Goal: Task Accomplishment & Management: Complete application form

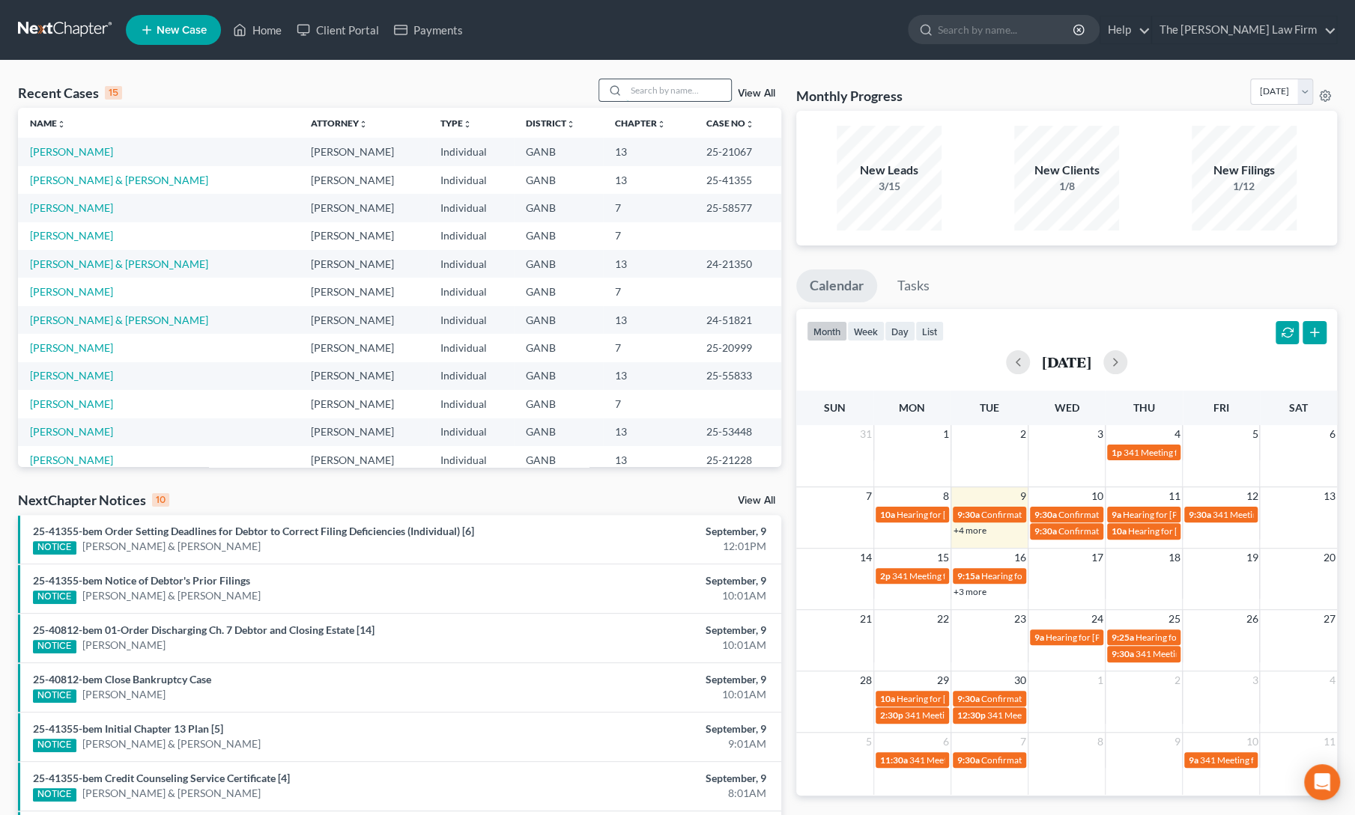
click at [647, 96] on input "search" at bounding box center [678, 90] width 105 height 22
type input "[PERSON_NAME]"
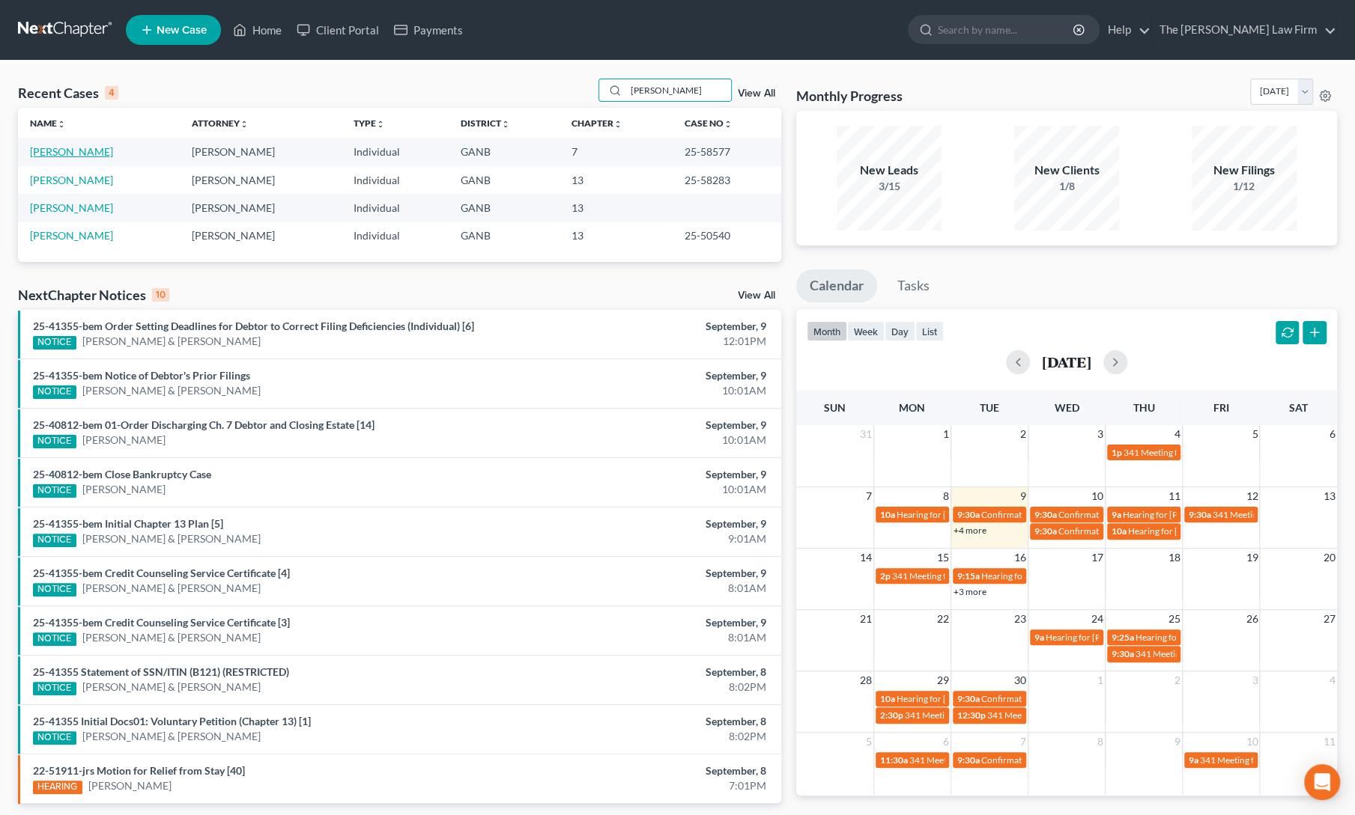
click at [58, 153] on link "[PERSON_NAME]" at bounding box center [71, 151] width 83 height 13
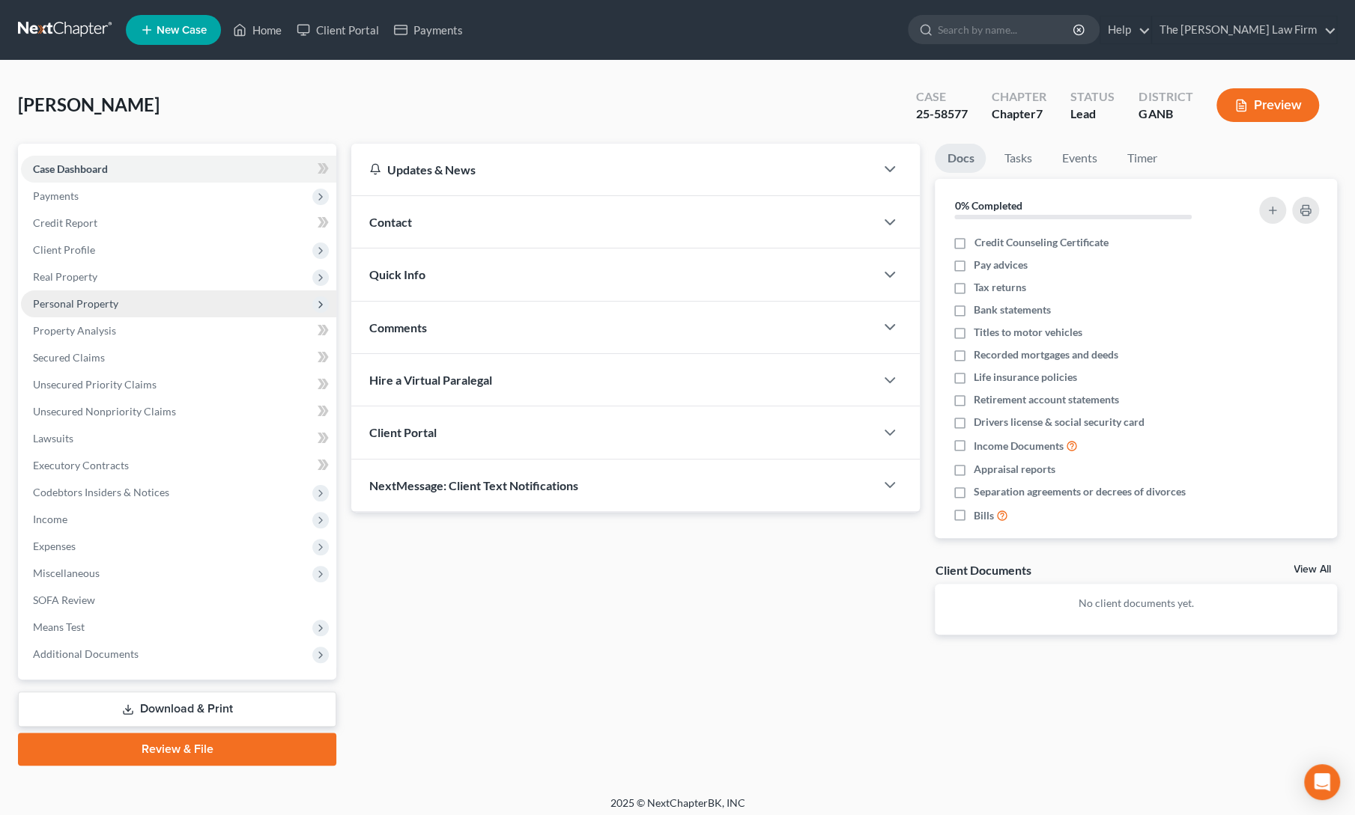
click at [81, 303] on span "Personal Property" at bounding box center [75, 303] width 85 height 13
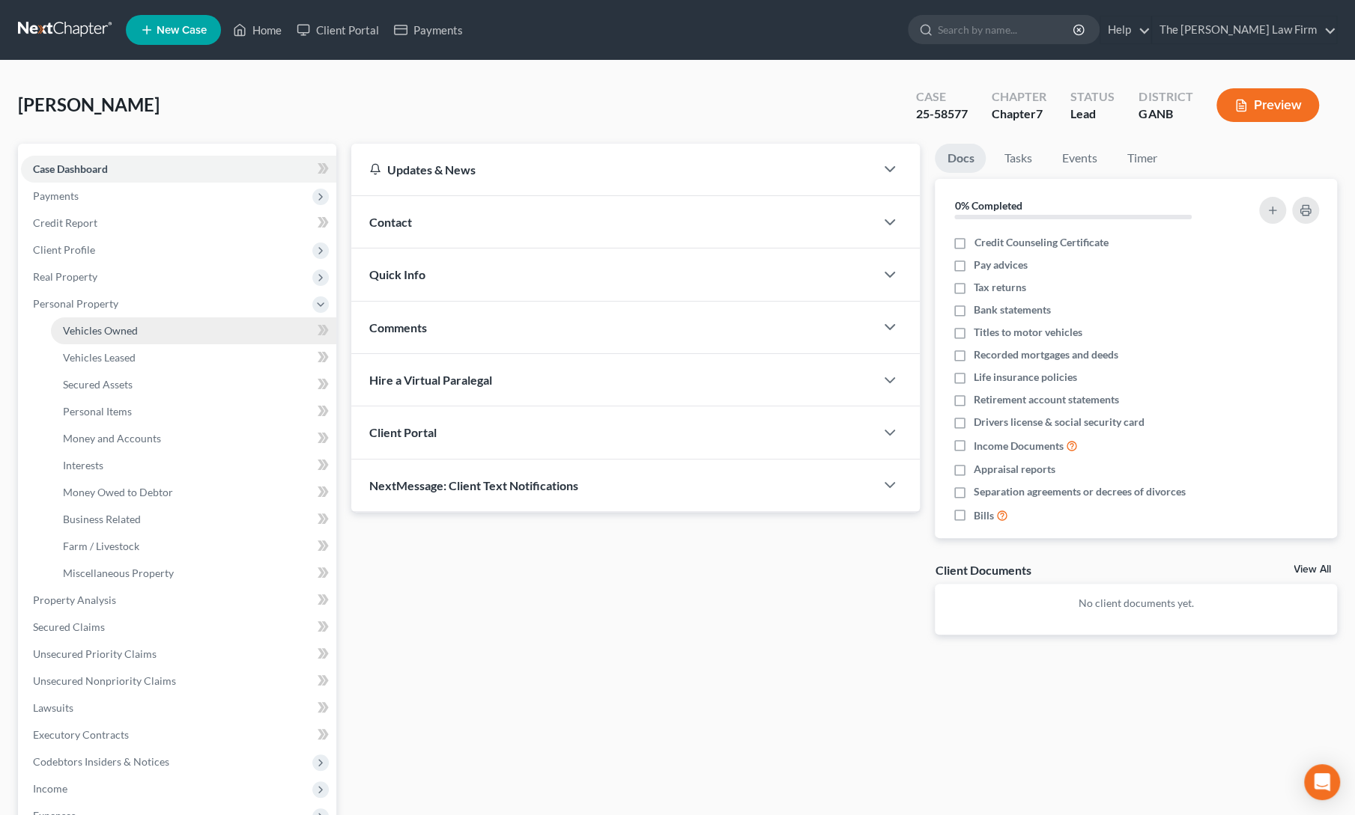
click at [91, 329] on span "Vehicles Owned" at bounding box center [100, 330] width 75 height 13
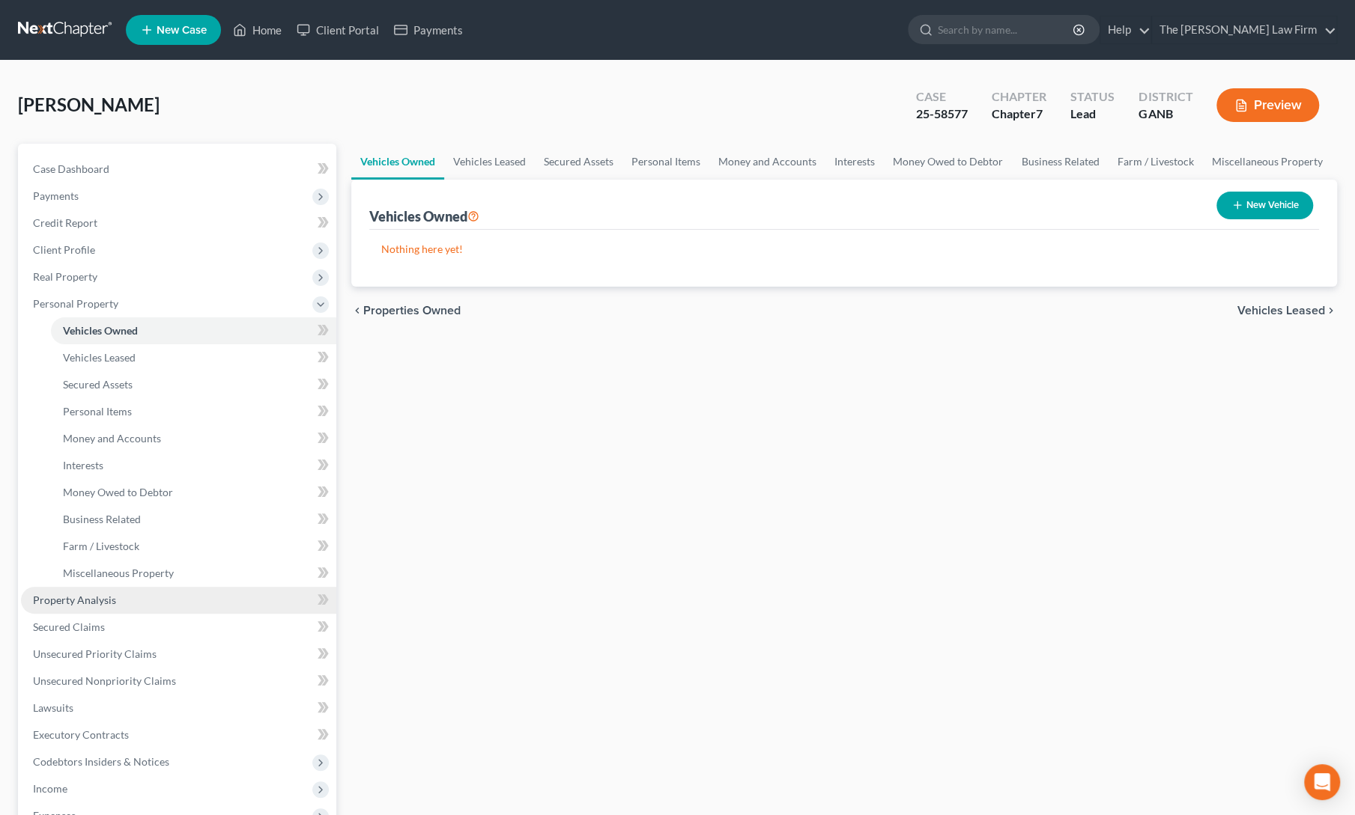
click at [94, 596] on span "Property Analysis" at bounding box center [74, 600] width 83 height 13
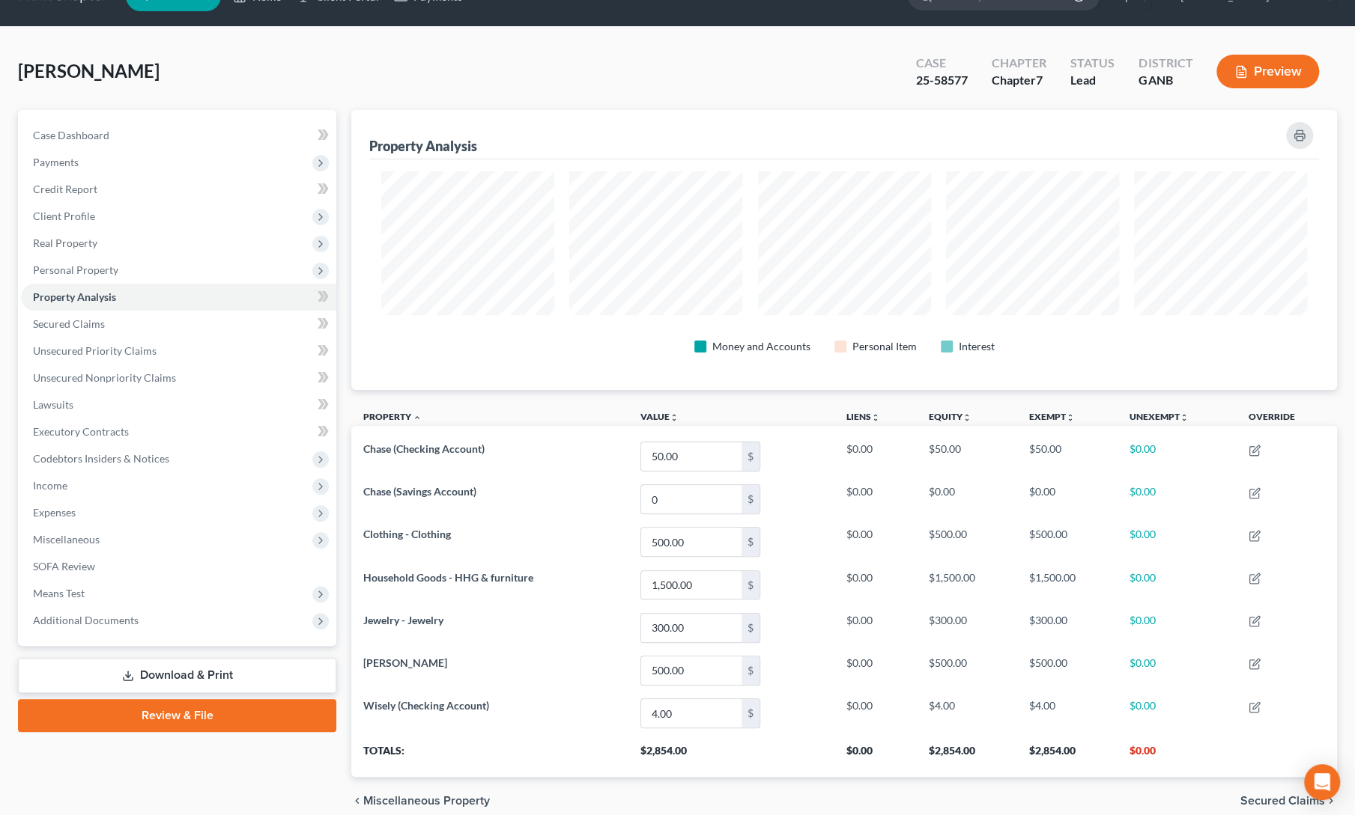
scroll to position [39, 0]
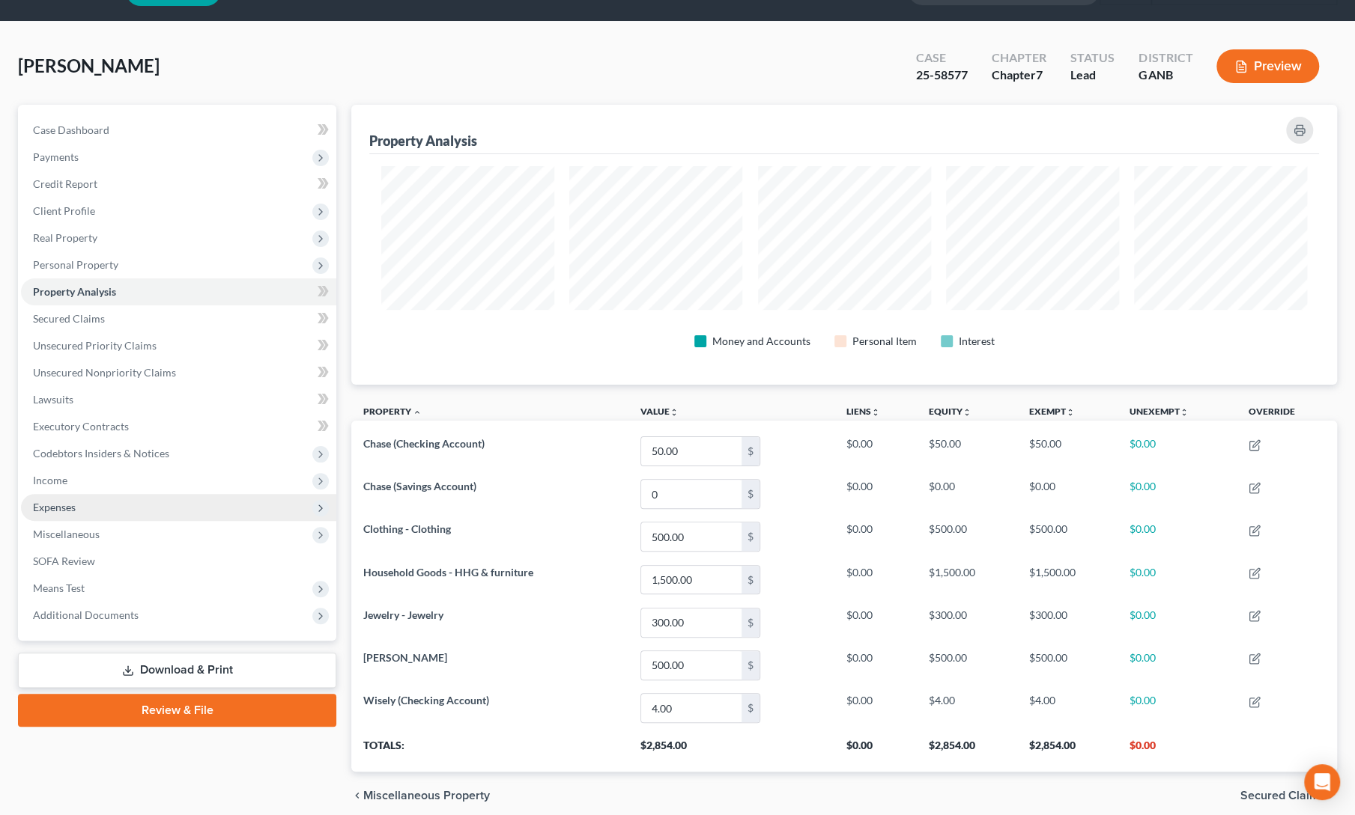
click at [52, 503] on span "Expenses" at bounding box center [54, 507] width 43 height 13
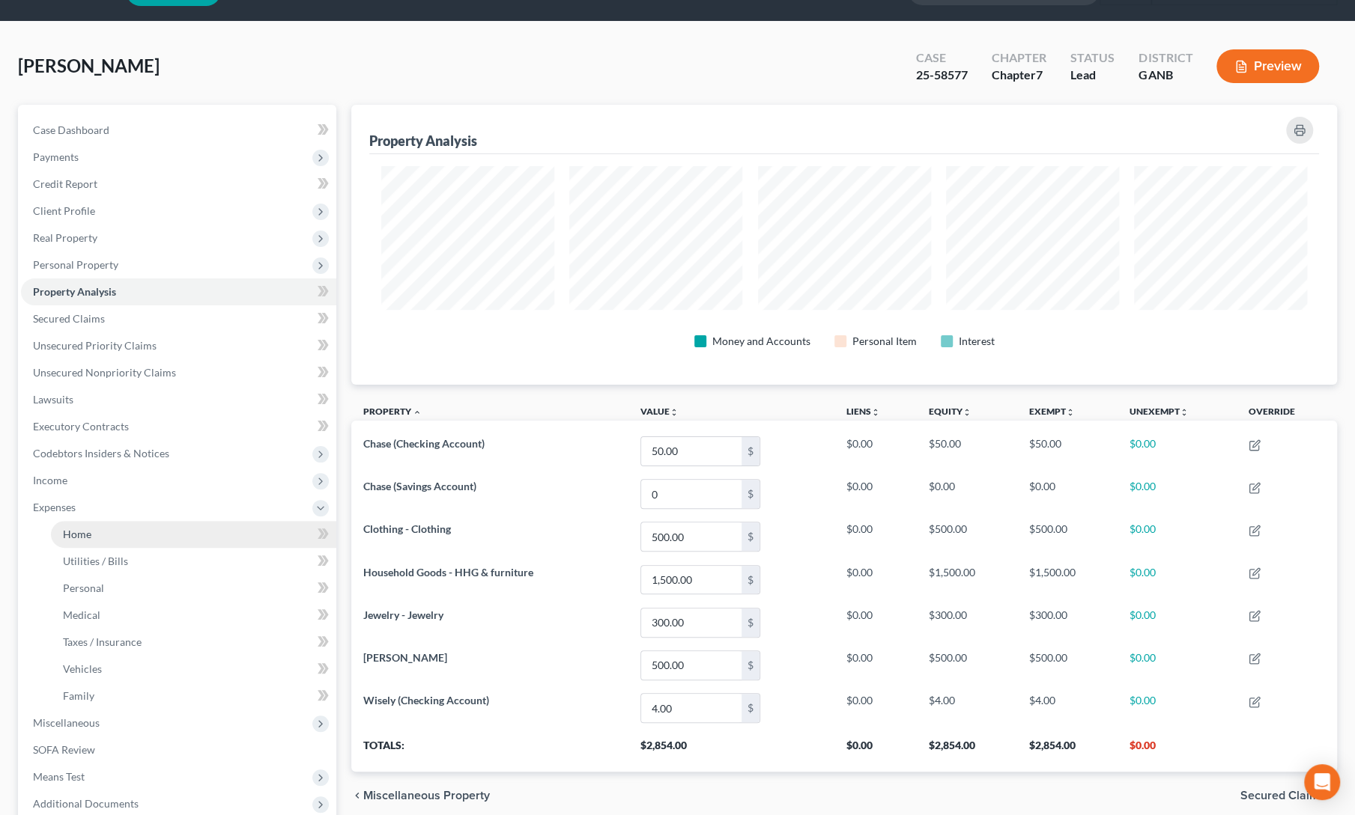
click at [73, 536] on span "Home" at bounding box center [77, 534] width 28 height 13
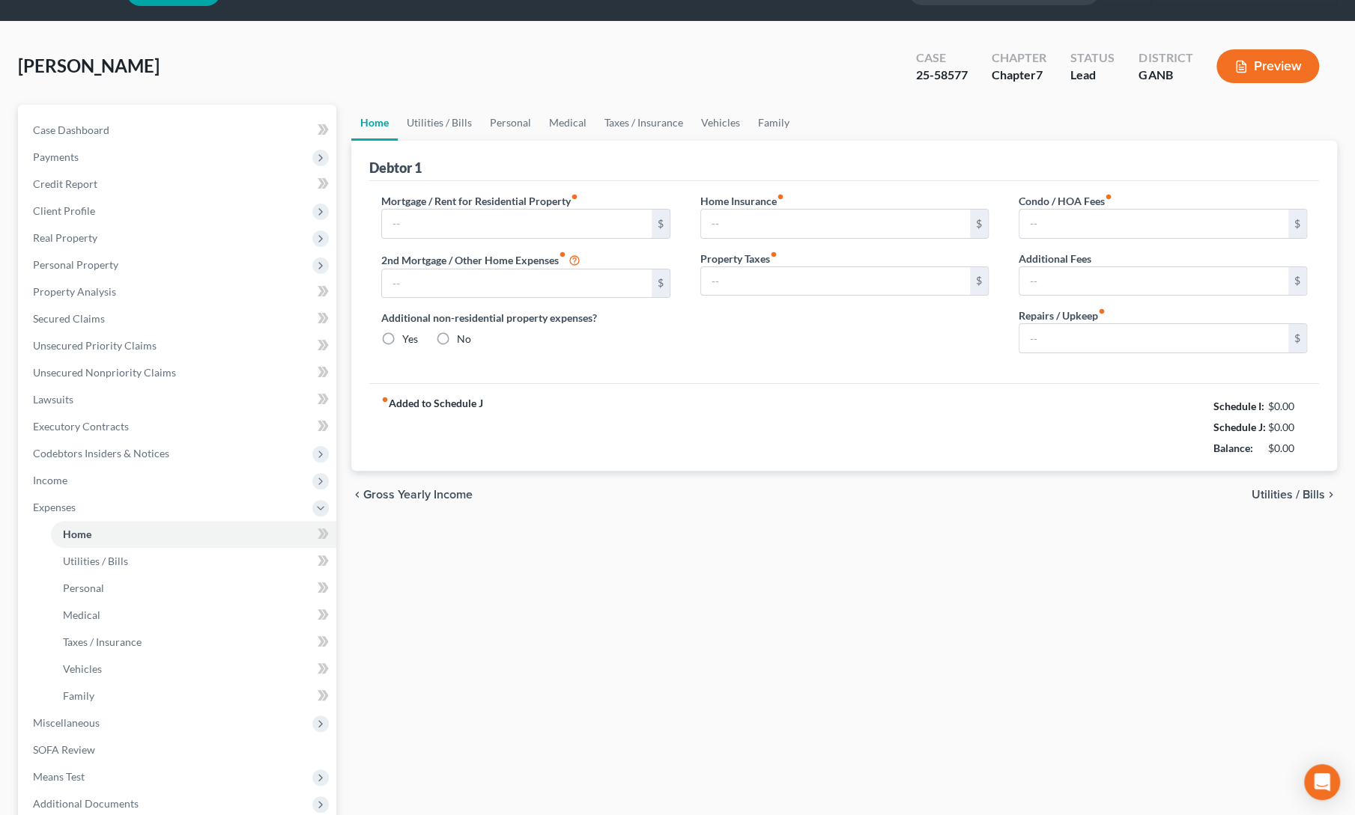
type input "1,000.00"
type input "0.00"
radio input "true"
type input "0.00"
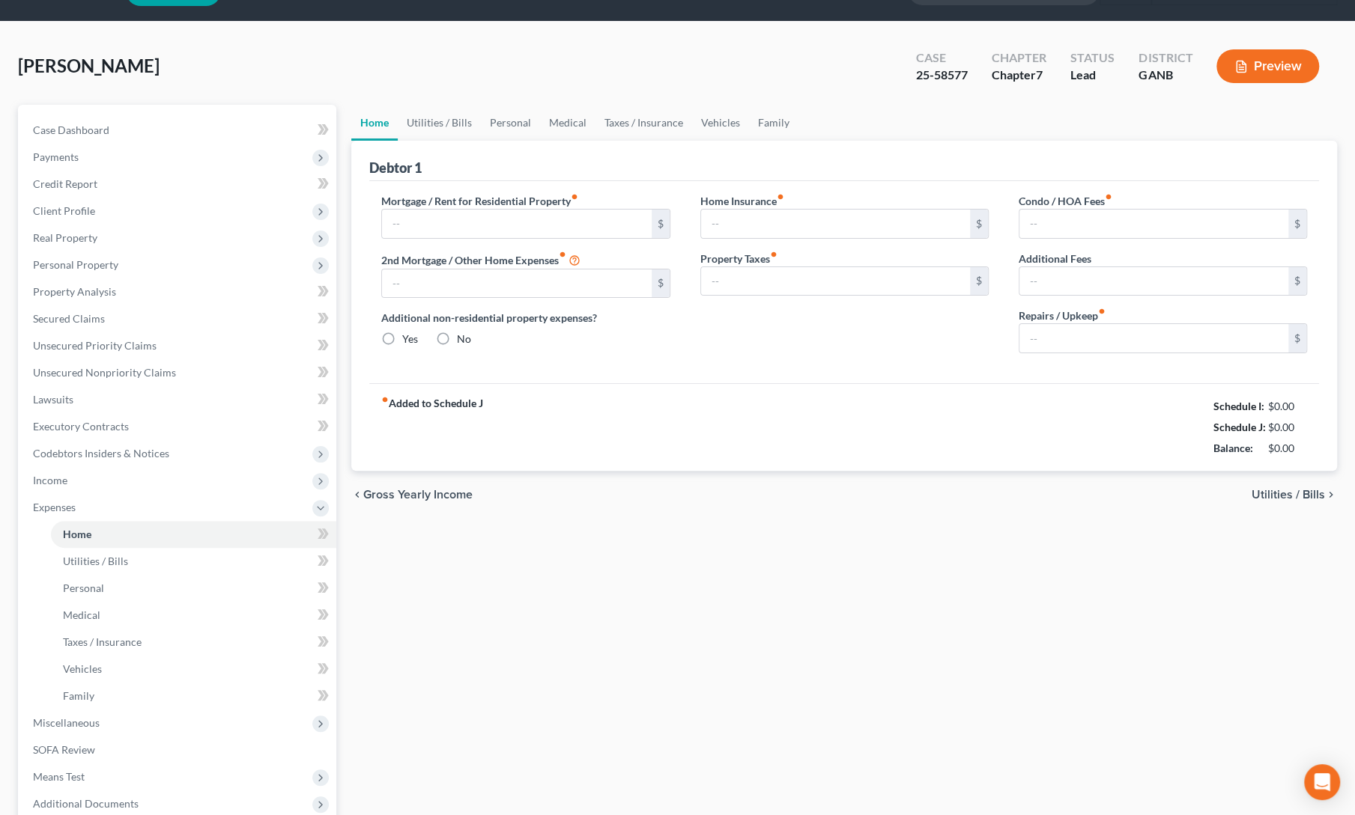
type input "0.00"
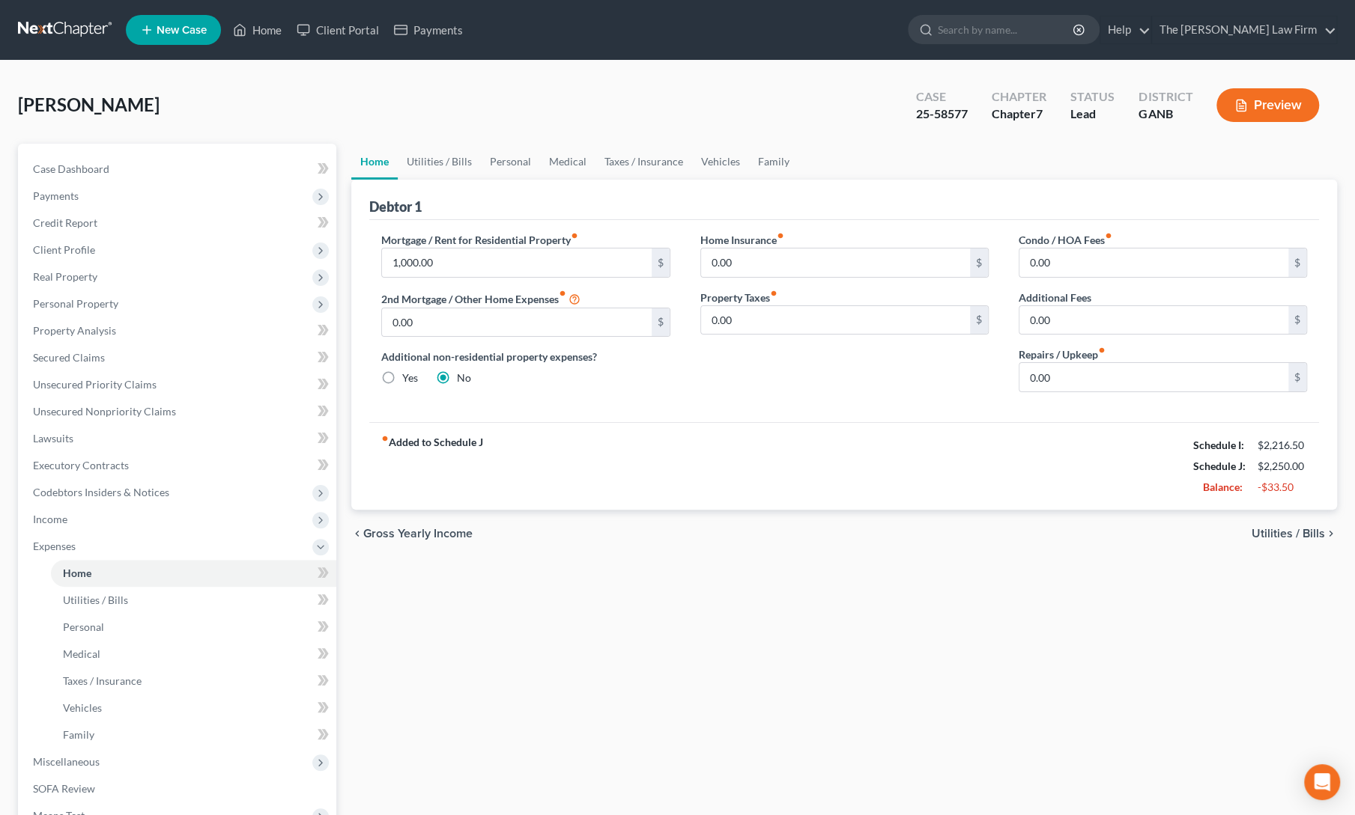
click at [1153, 612] on div "Home Utilities / Bills Personal Medical Taxes / Insurance Vehicles Family Debto…" at bounding box center [844, 549] width 1000 height 811
click at [549, 679] on div "Home Utilities / Bills Personal Medical Taxes / Insurance Vehicles Family Debto…" at bounding box center [844, 549] width 1000 height 811
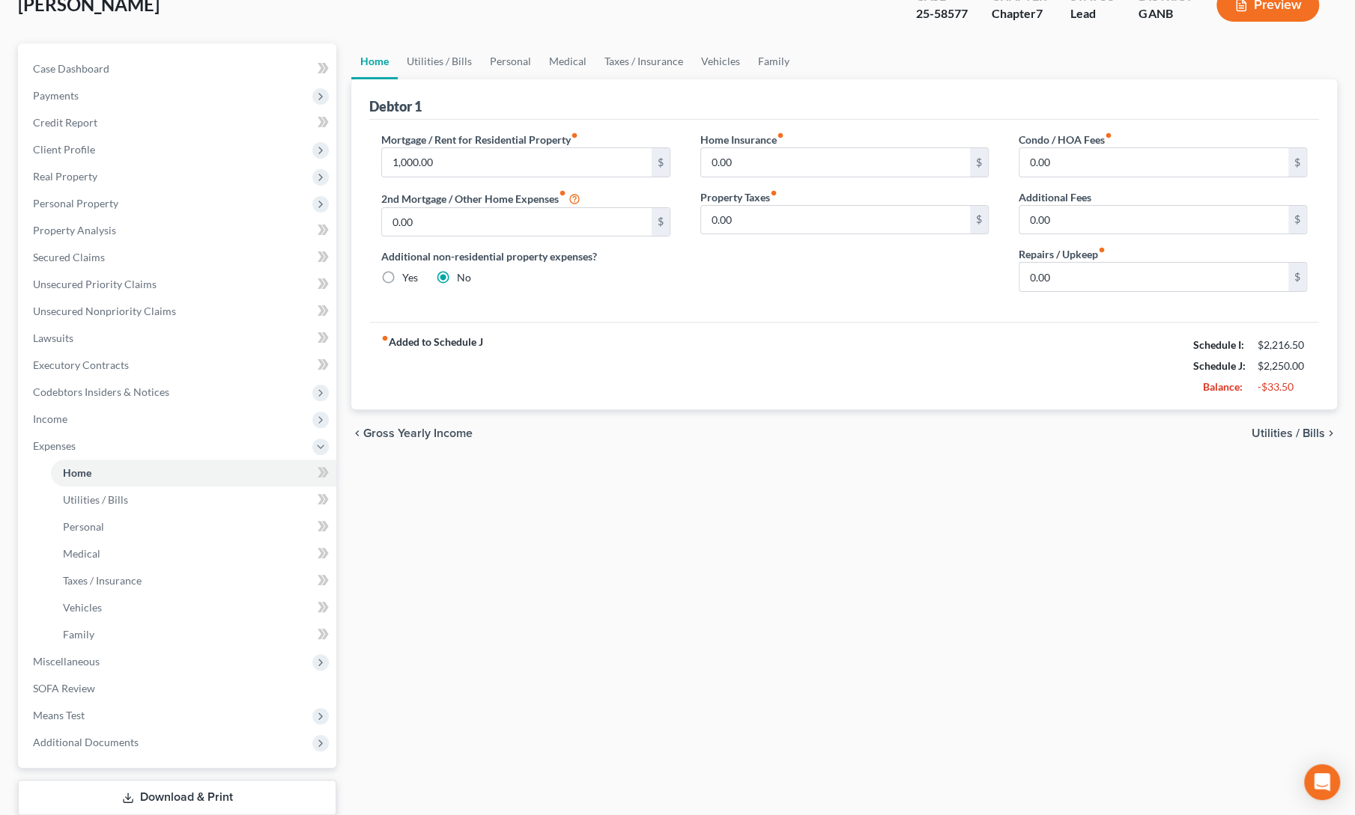
scroll to position [194, 0]
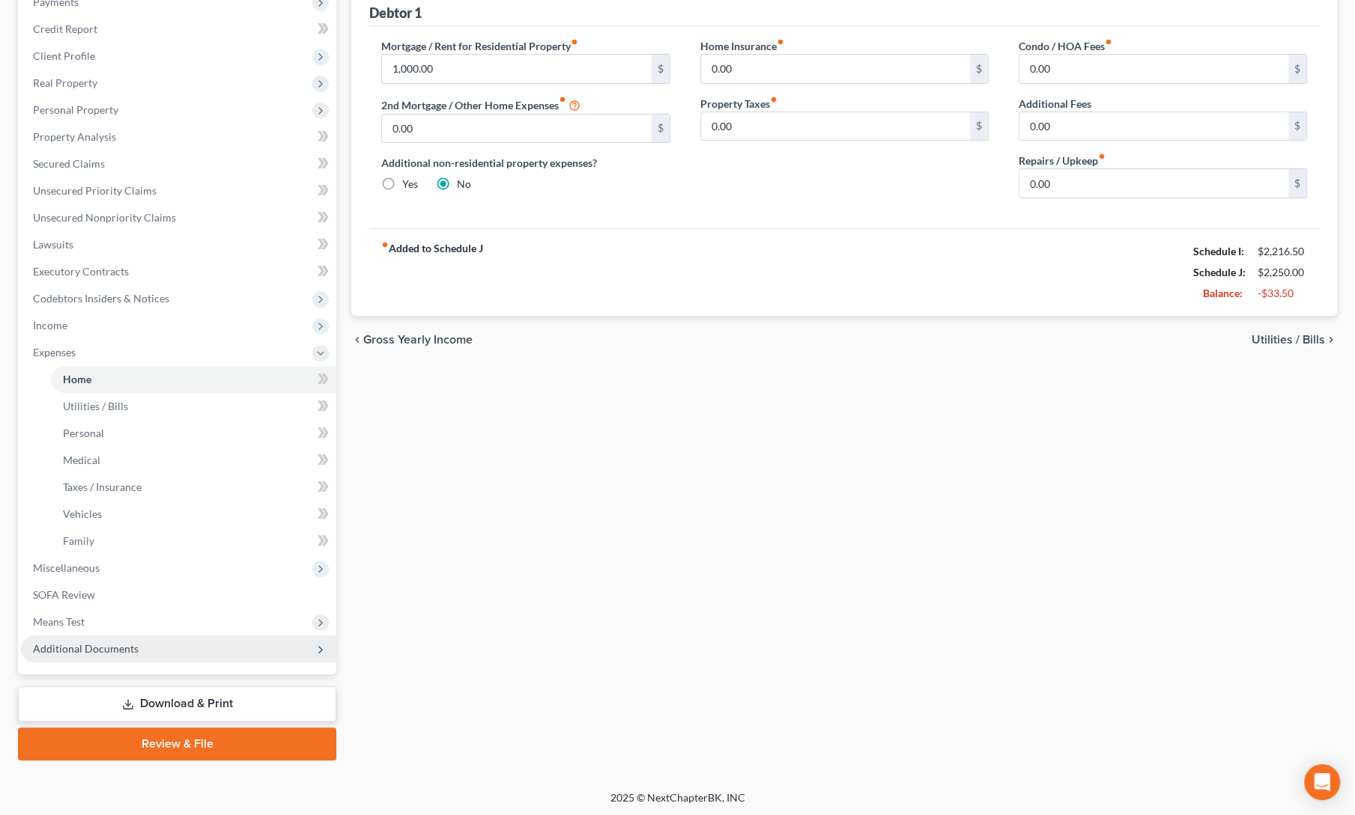
click at [76, 658] on span "Additional Documents" at bounding box center [178, 649] width 315 height 27
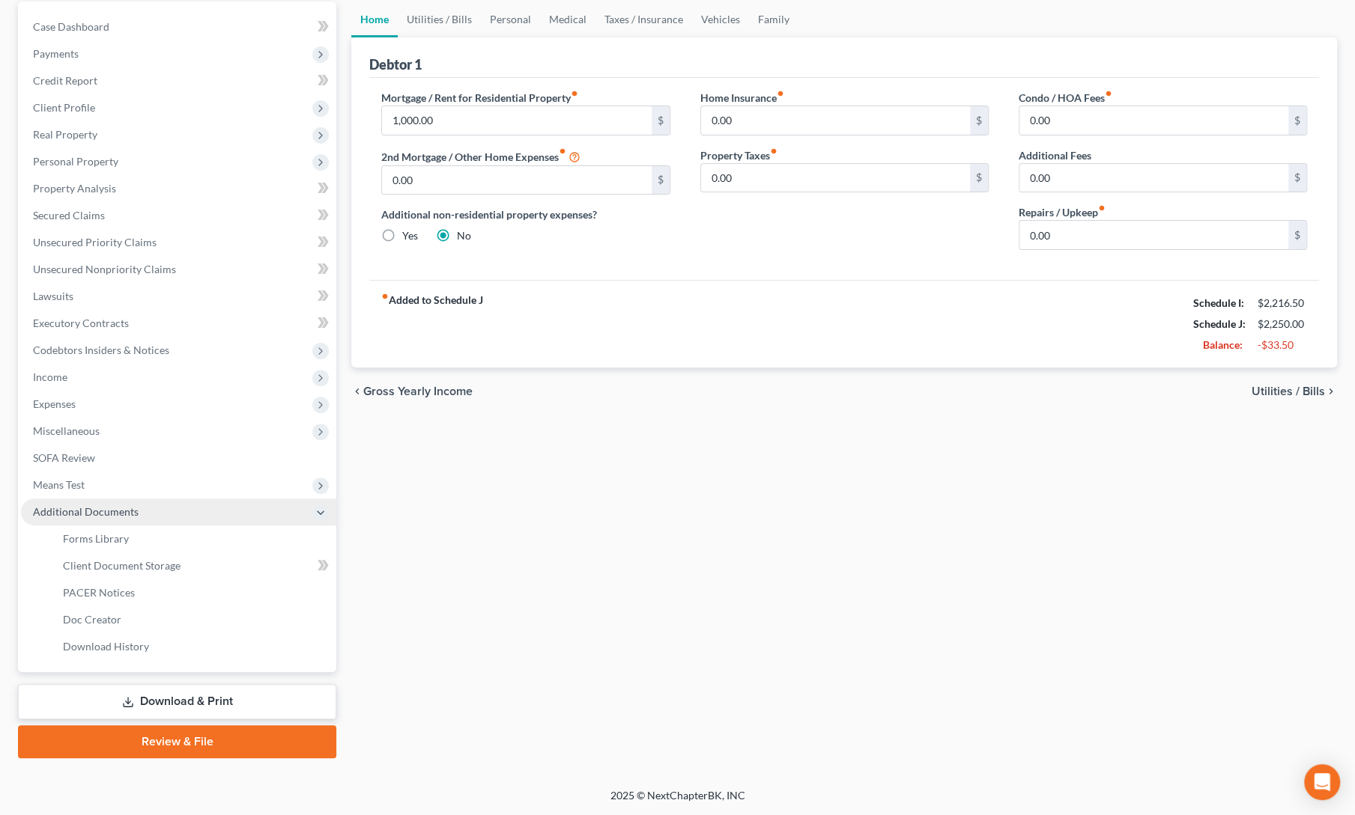
scroll to position [140, 0]
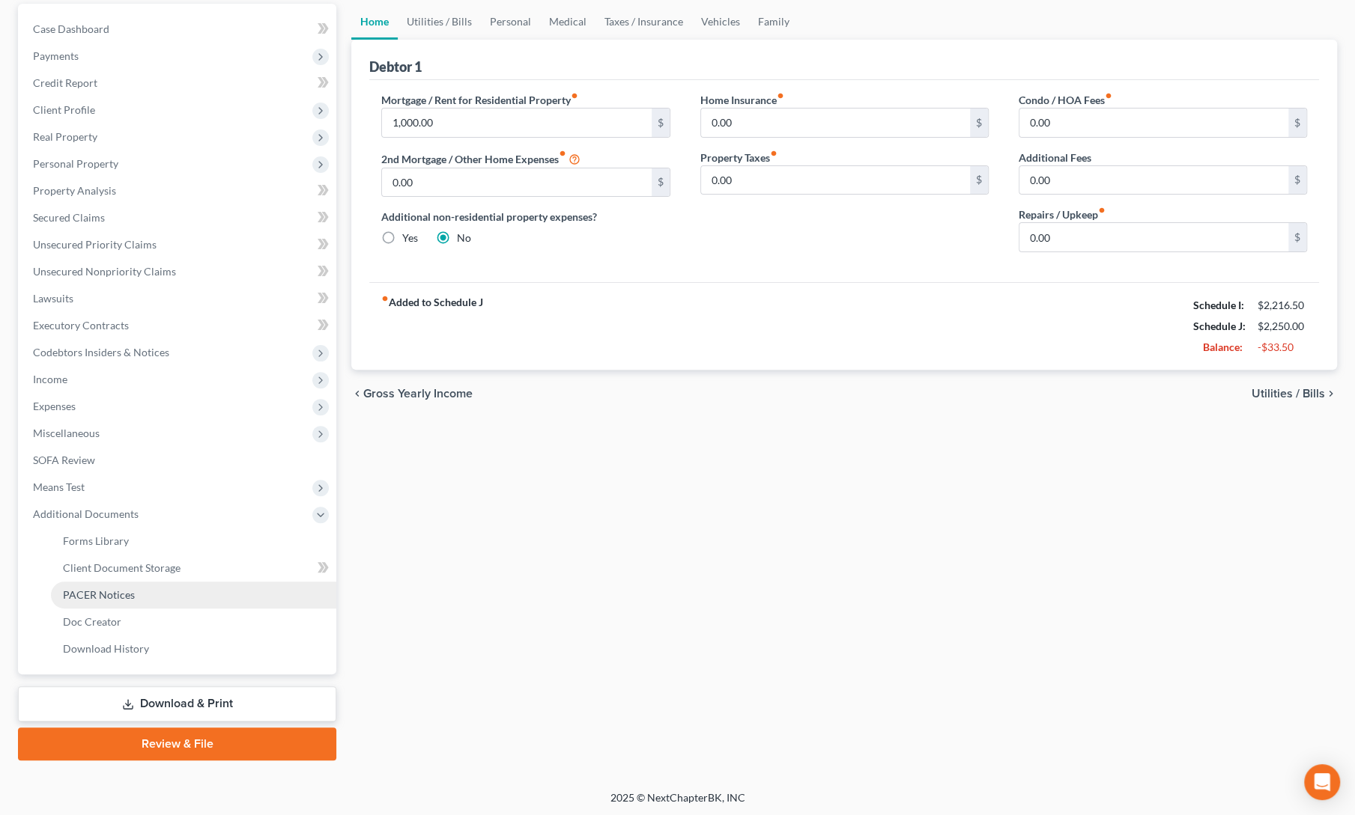
click at [84, 596] on span "PACER Notices" at bounding box center [99, 595] width 72 height 13
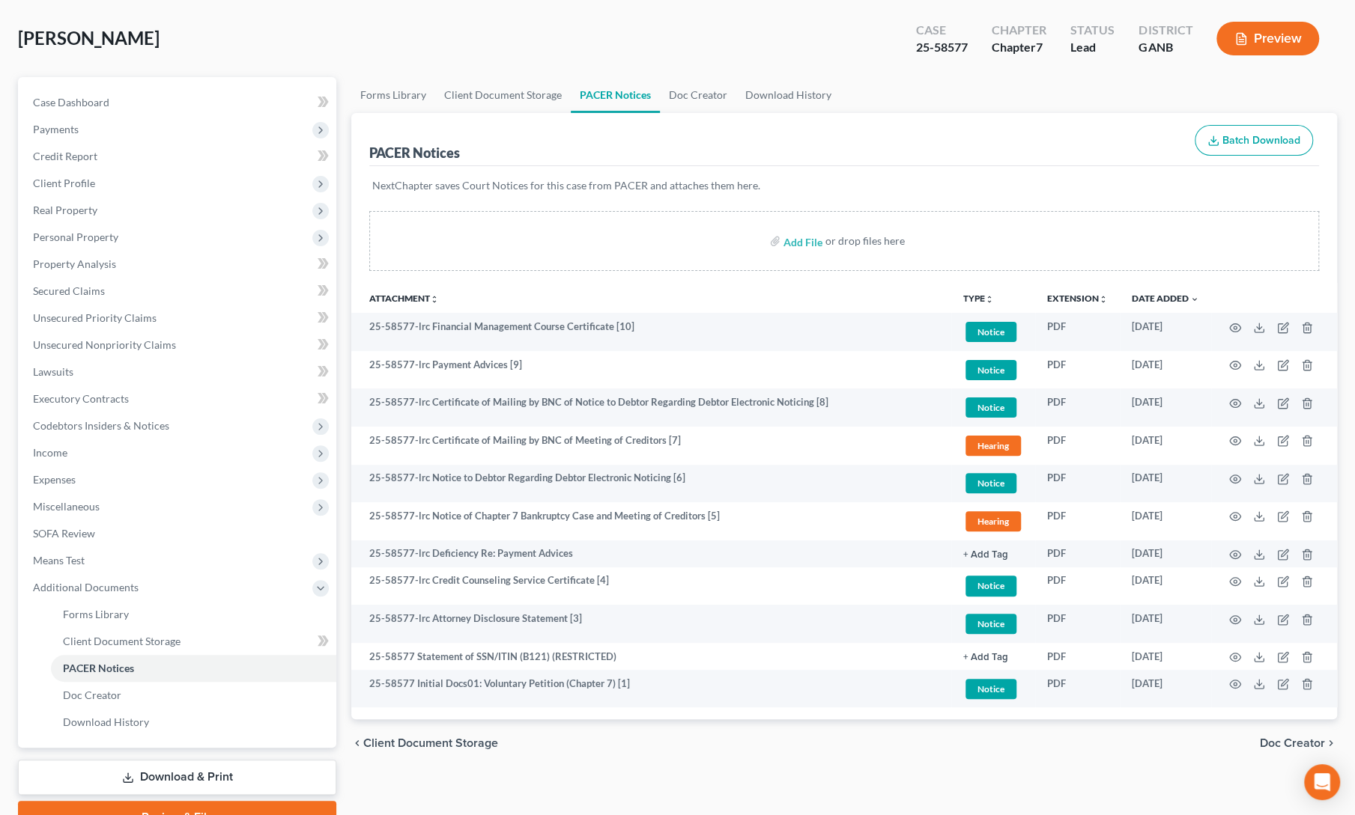
scroll to position [67, 0]
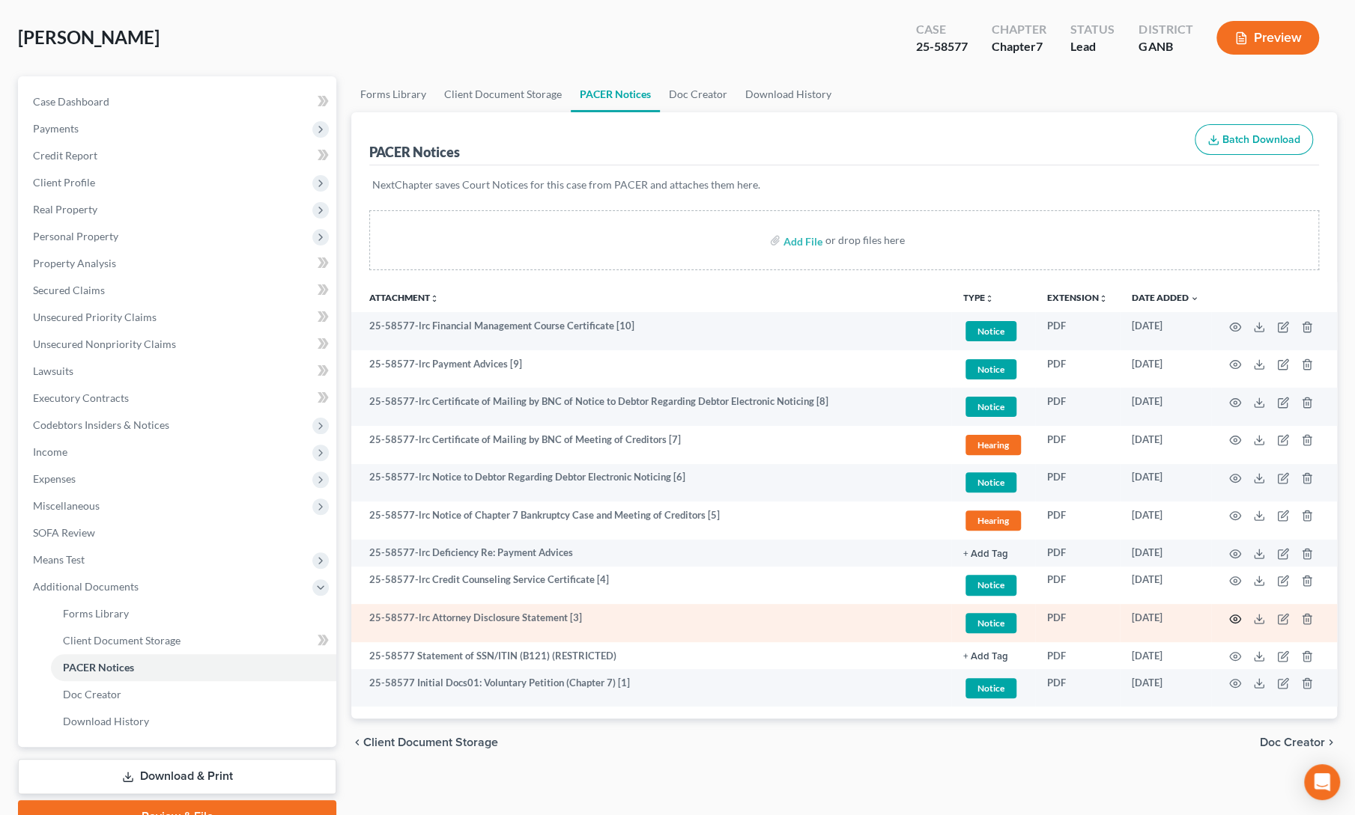
click at [1234, 615] on icon "button" at bounding box center [1235, 619] width 12 height 12
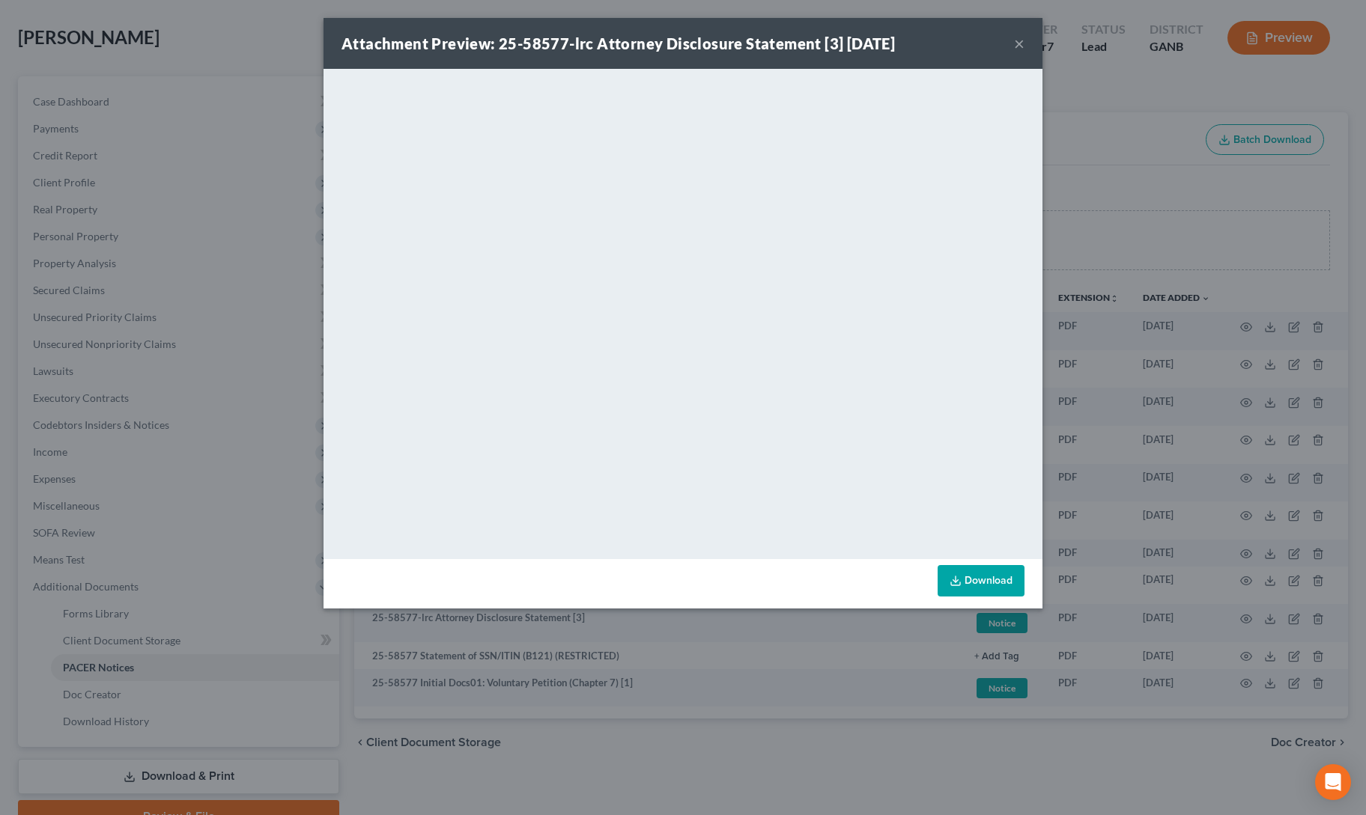
click at [1020, 43] on button "×" at bounding box center [1019, 43] width 10 height 18
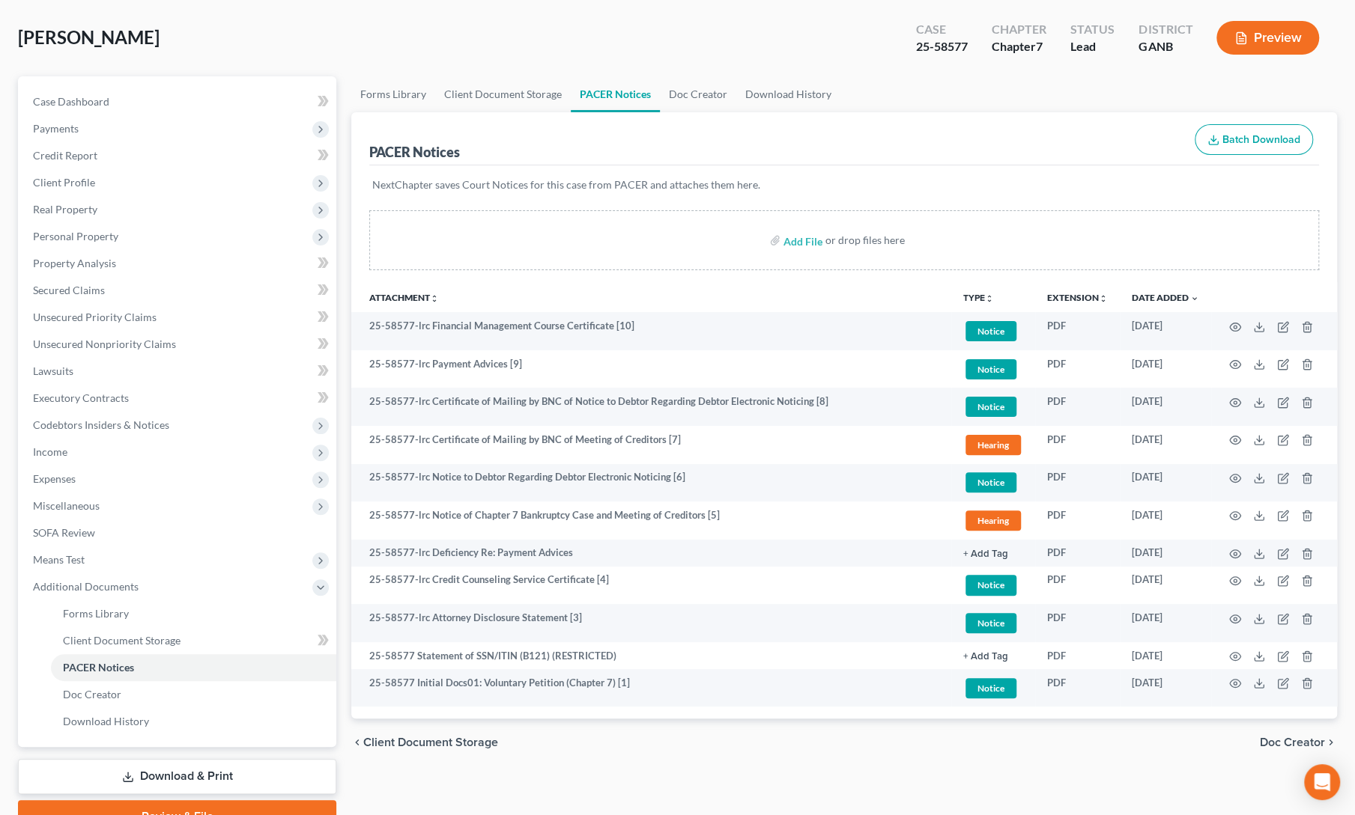
click at [347, 157] on div "Forms Library Client Document Storage PACER Notices Doc Creator Download Histor…" at bounding box center [844, 454] width 1000 height 757
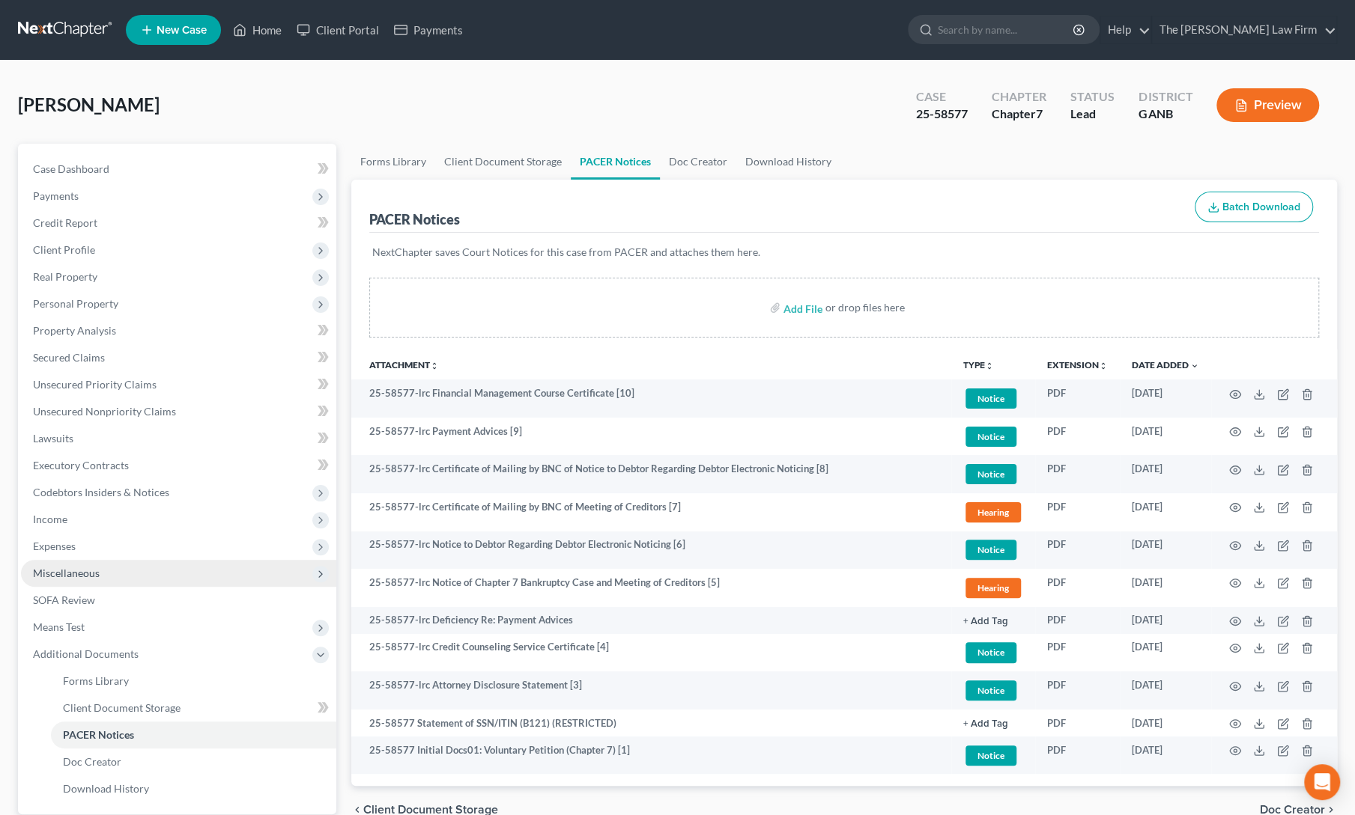
click at [54, 574] on span "Miscellaneous" at bounding box center [66, 573] width 67 height 13
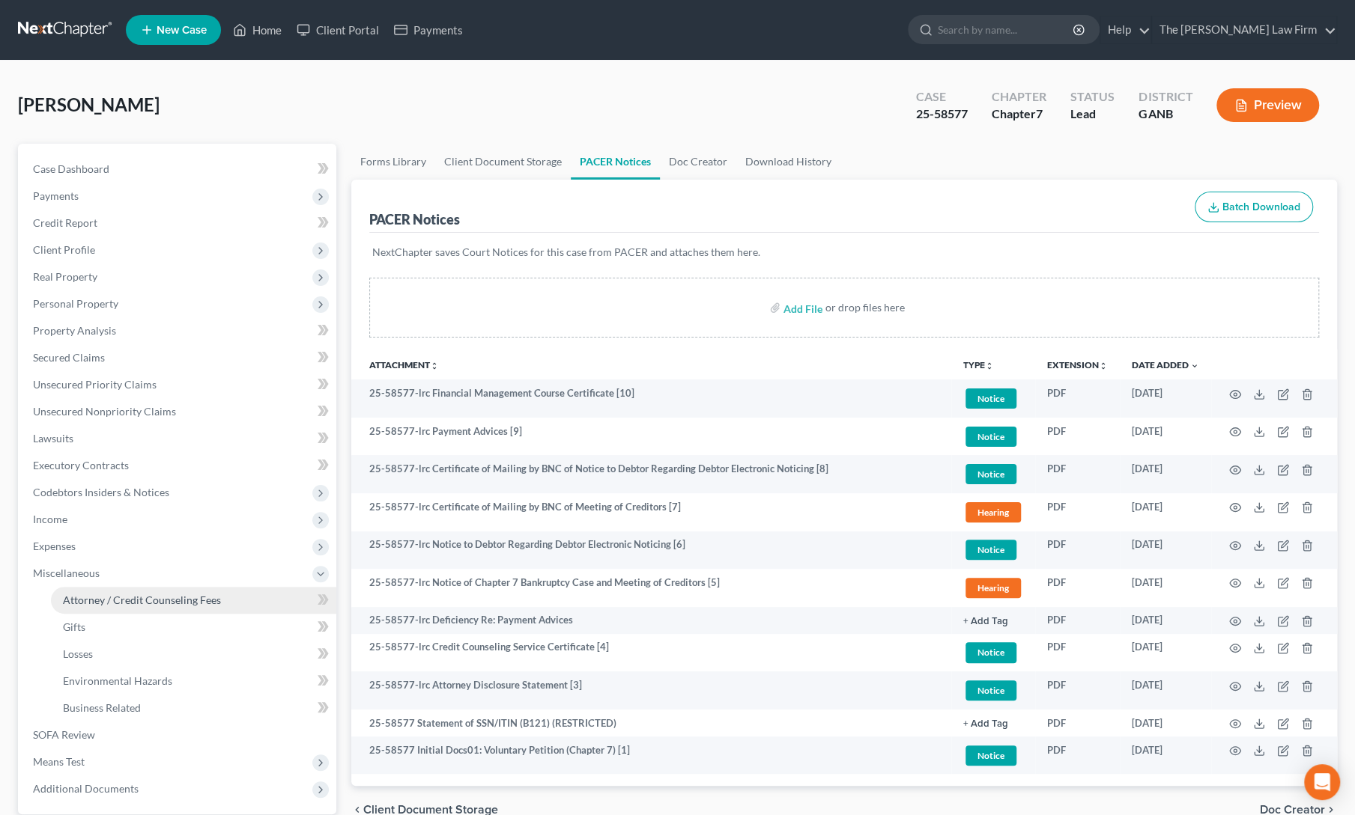
click at [70, 595] on span "Attorney / Credit Counseling Fees" at bounding box center [142, 600] width 158 height 13
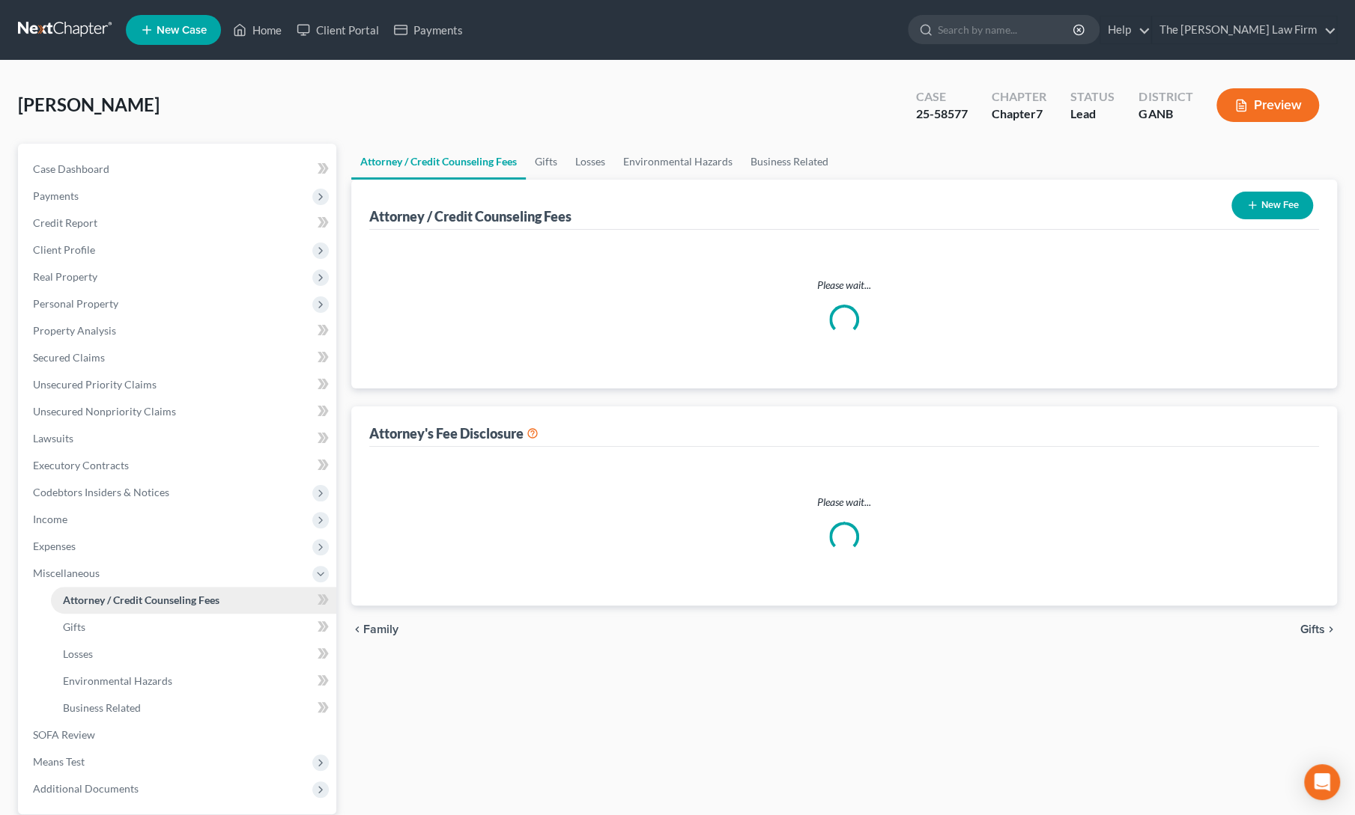
select select "0"
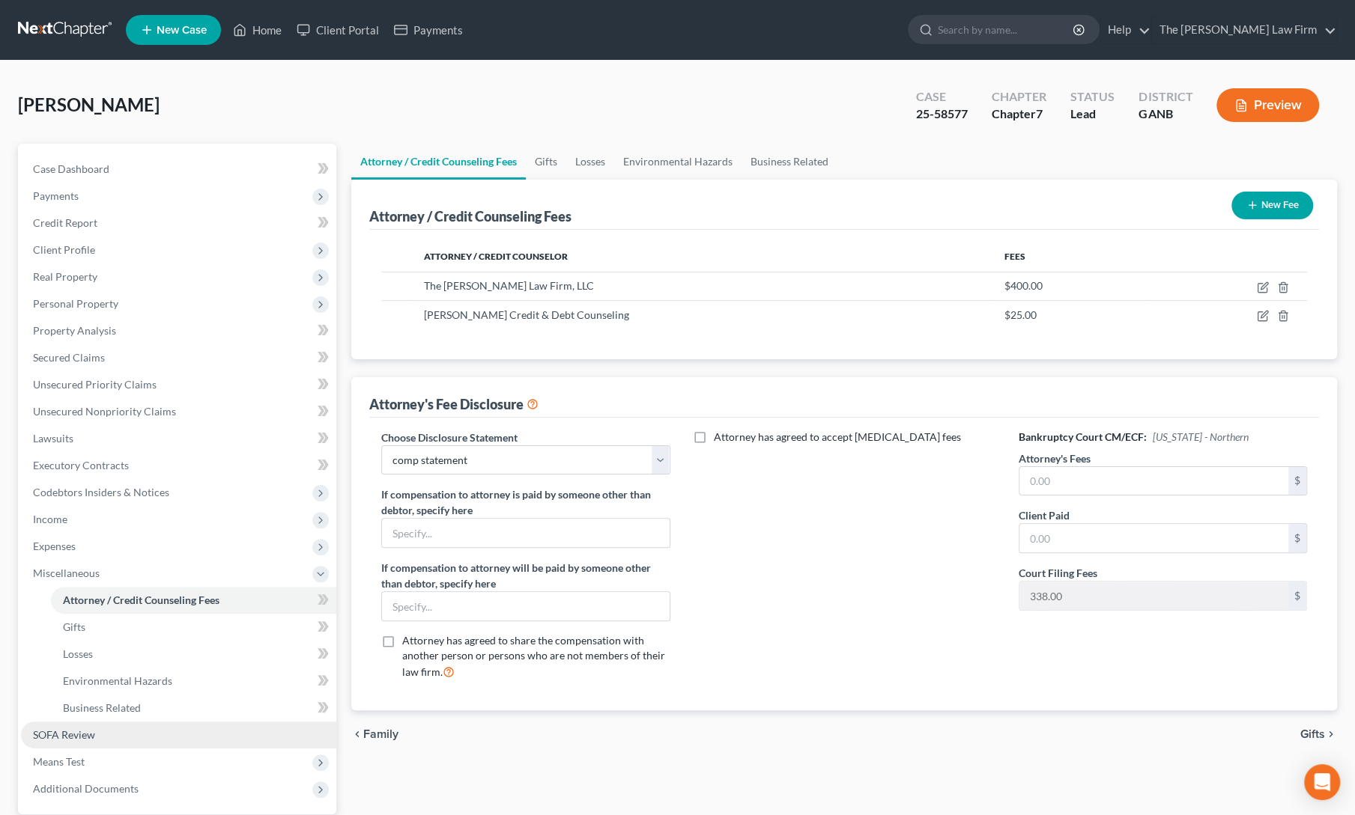
click at [51, 744] on link "SOFA Review" at bounding box center [178, 735] width 315 height 27
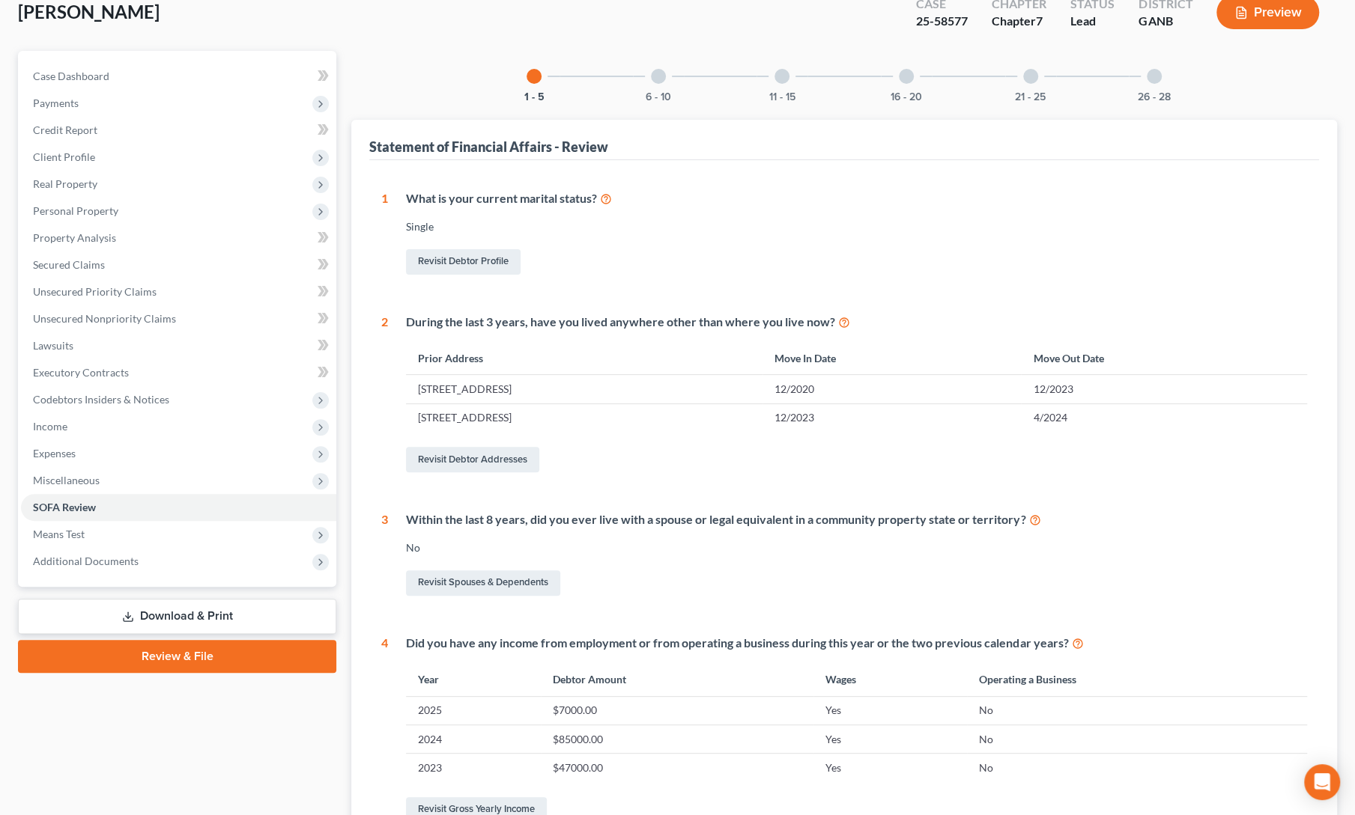
scroll to position [78, 0]
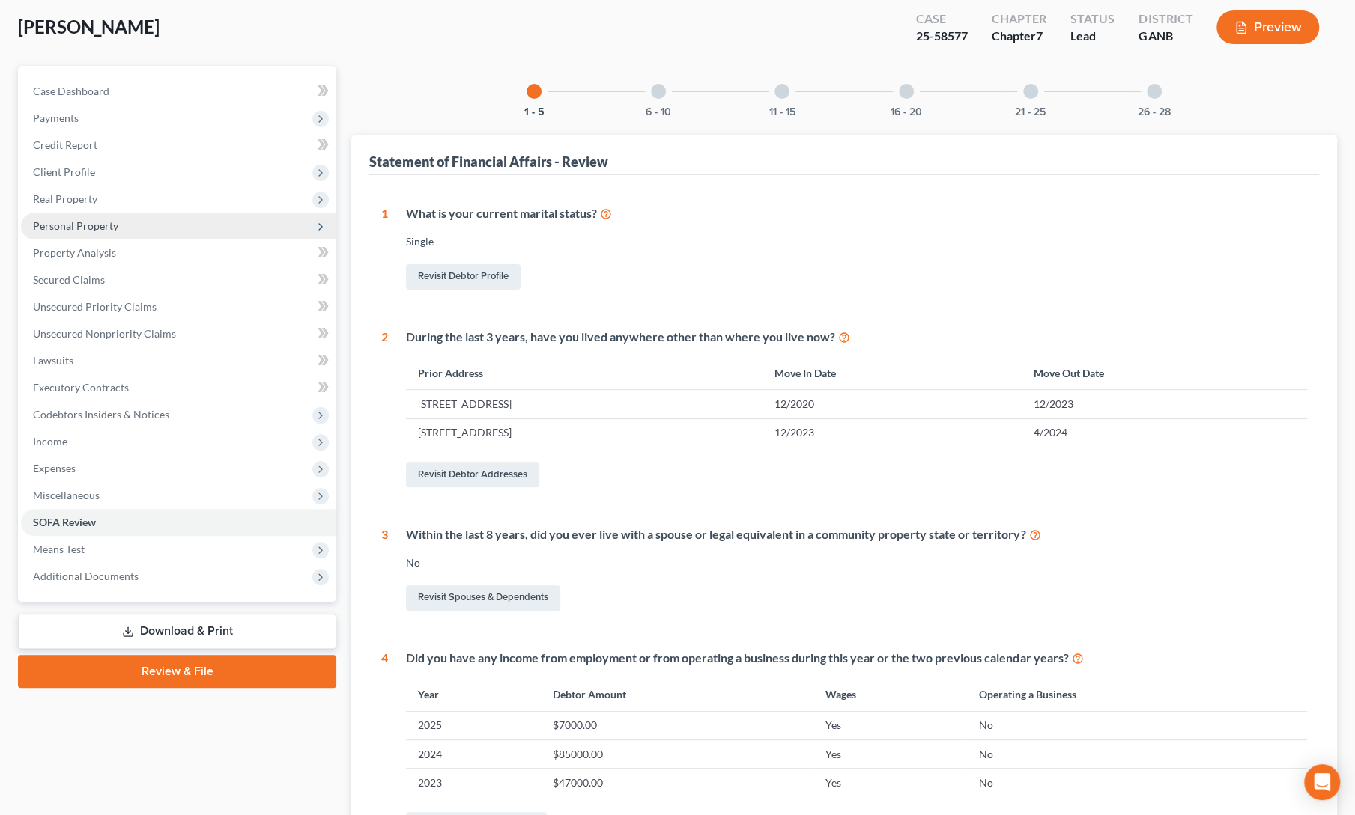
click at [72, 219] on span "Personal Property" at bounding box center [75, 225] width 85 height 13
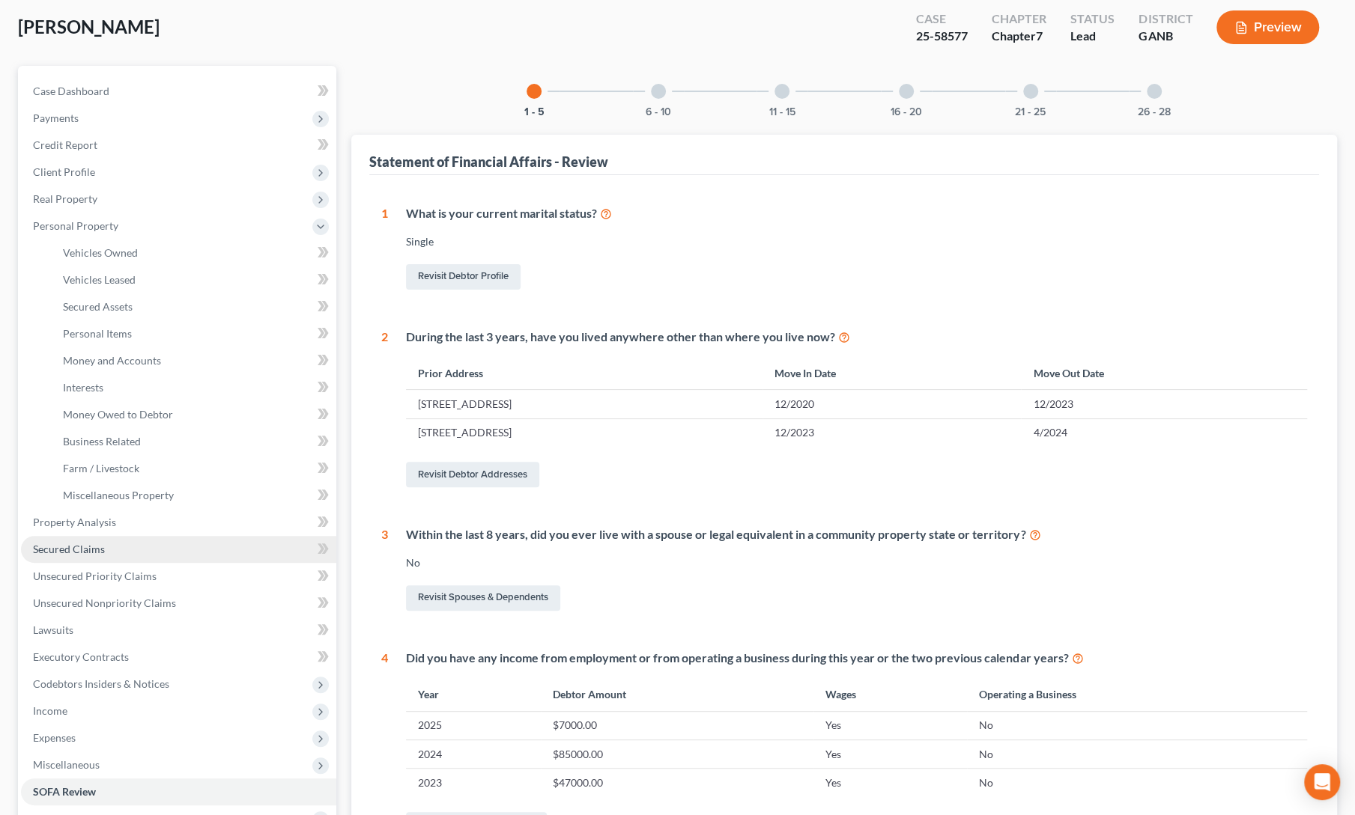
click at [57, 547] on span "Secured Claims" at bounding box center [69, 549] width 72 height 13
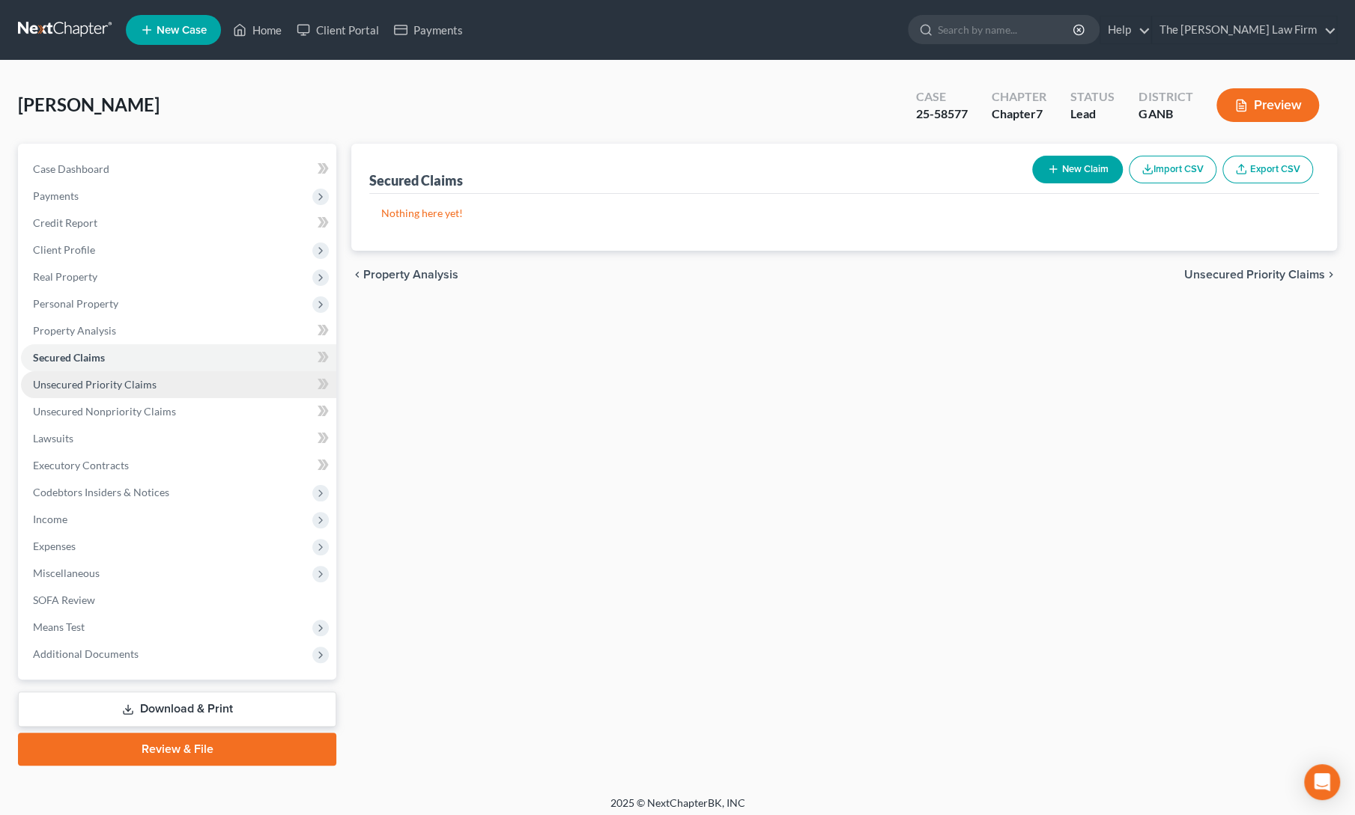
click at [108, 387] on span "Unsecured Priority Claims" at bounding box center [95, 384] width 124 height 13
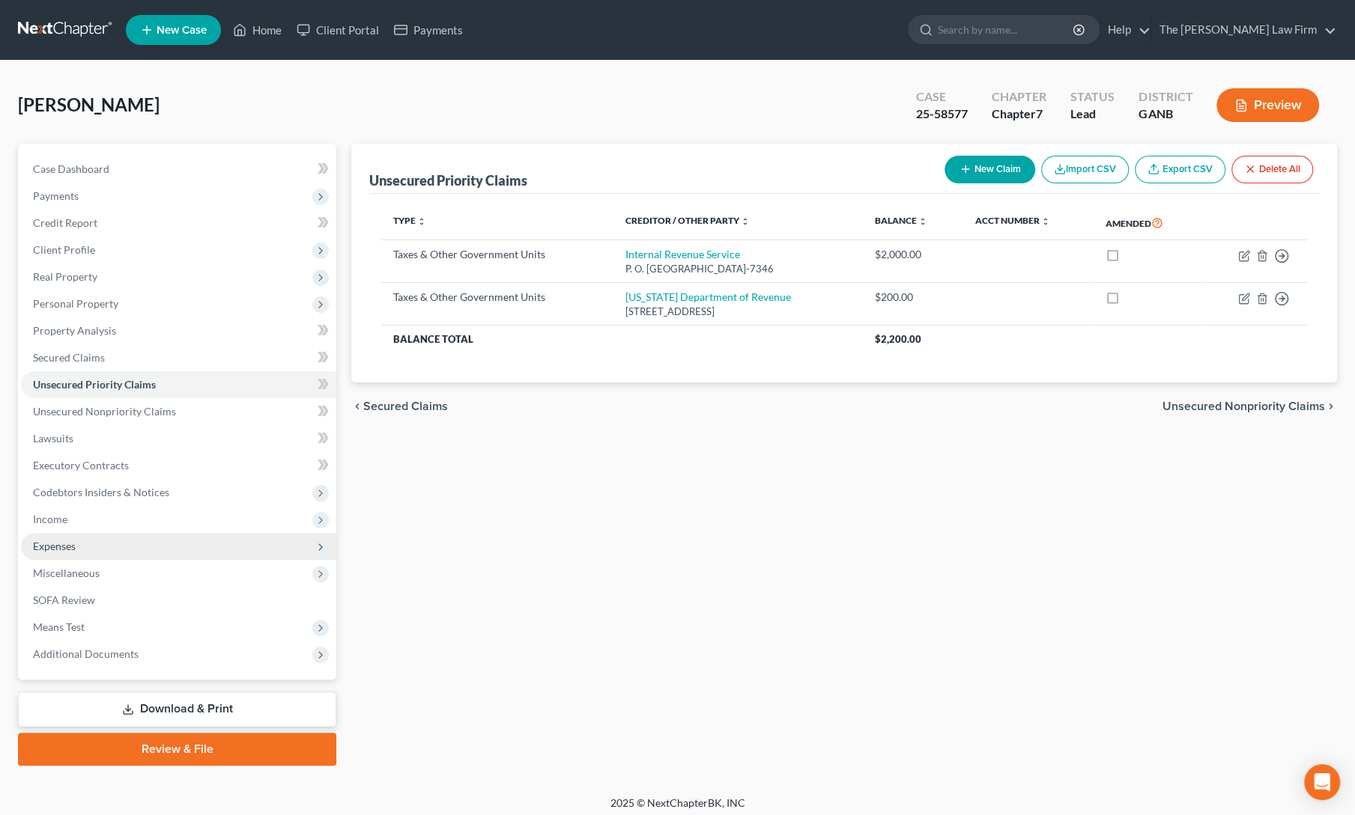
click at [64, 549] on span "Expenses" at bounding box center [54, 546] width 43 height 13
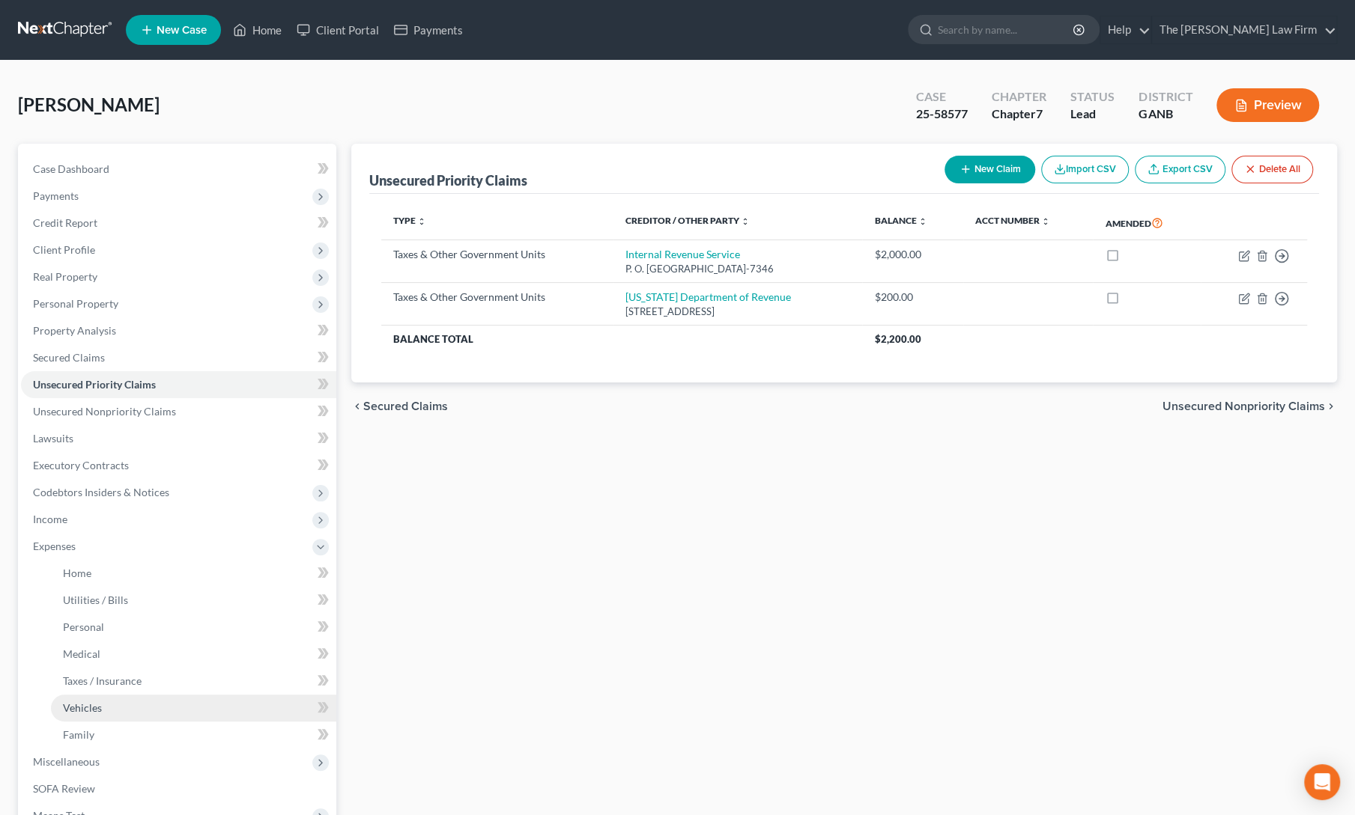
click at [99, 709] on span "Vehicles" at bounding box center [82, 708] width 39 height 13
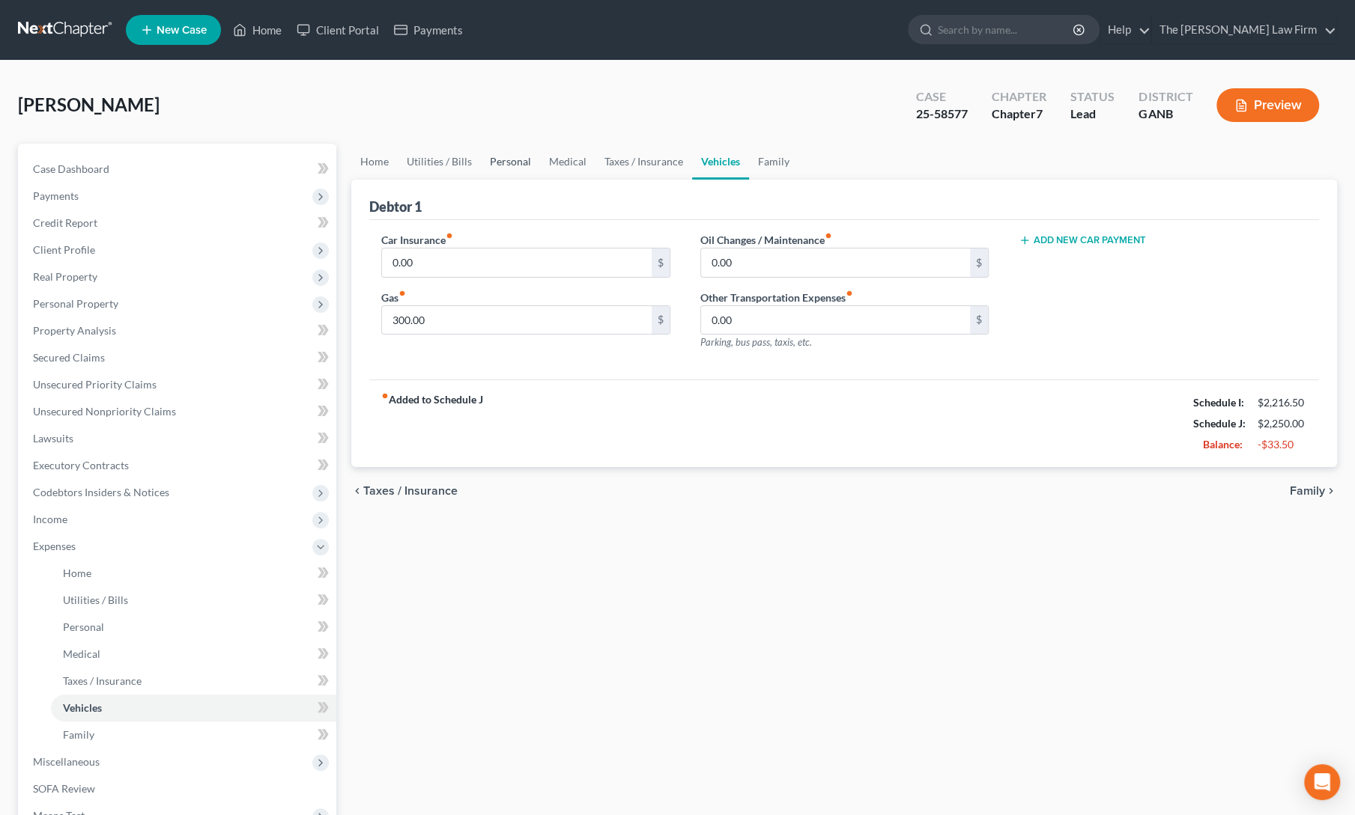
click at [508, 160] on link "Personal" at bounding box center [510, 162] width 59 height 36
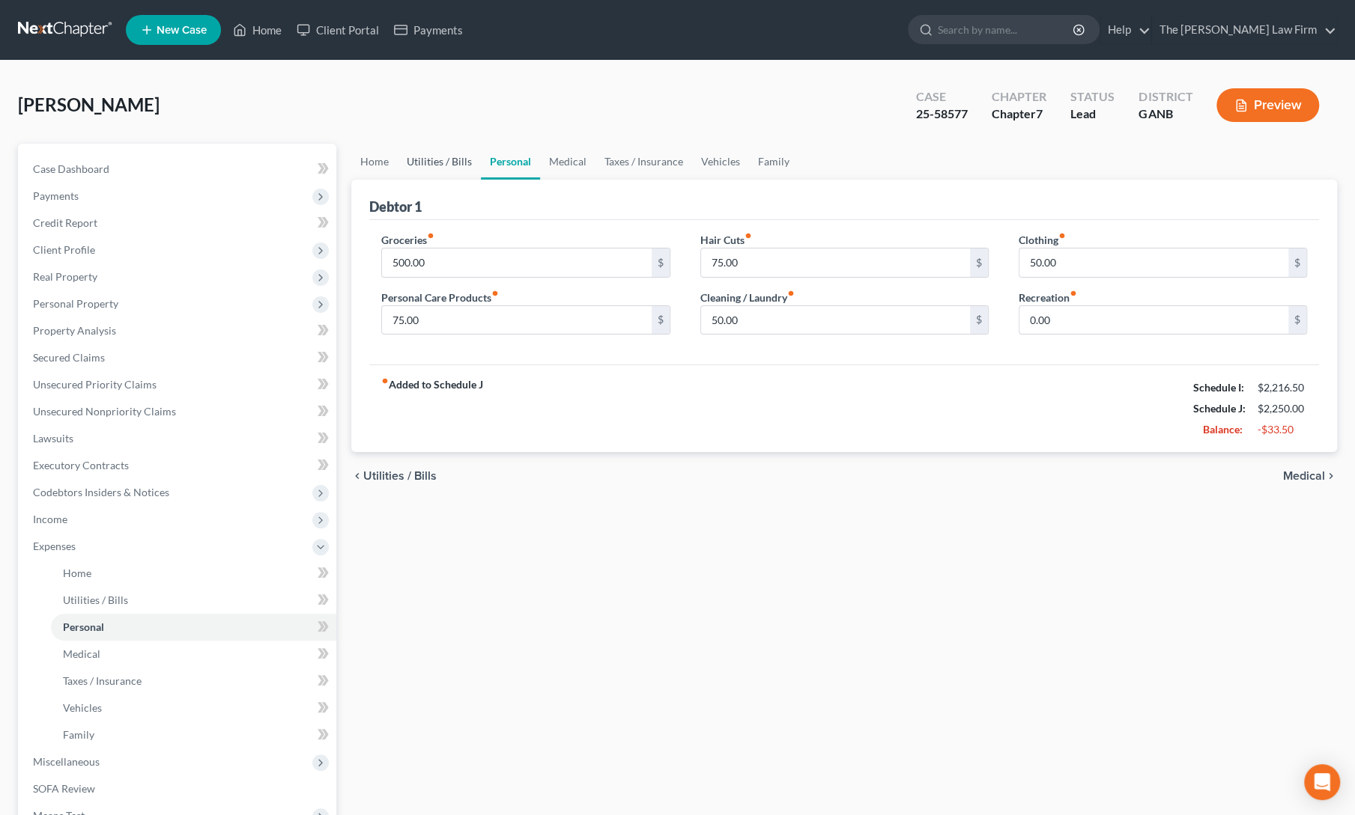
click at [446, 163] on link "Utilities / Bills" at bounding box center [439, 162] width 83 height 36
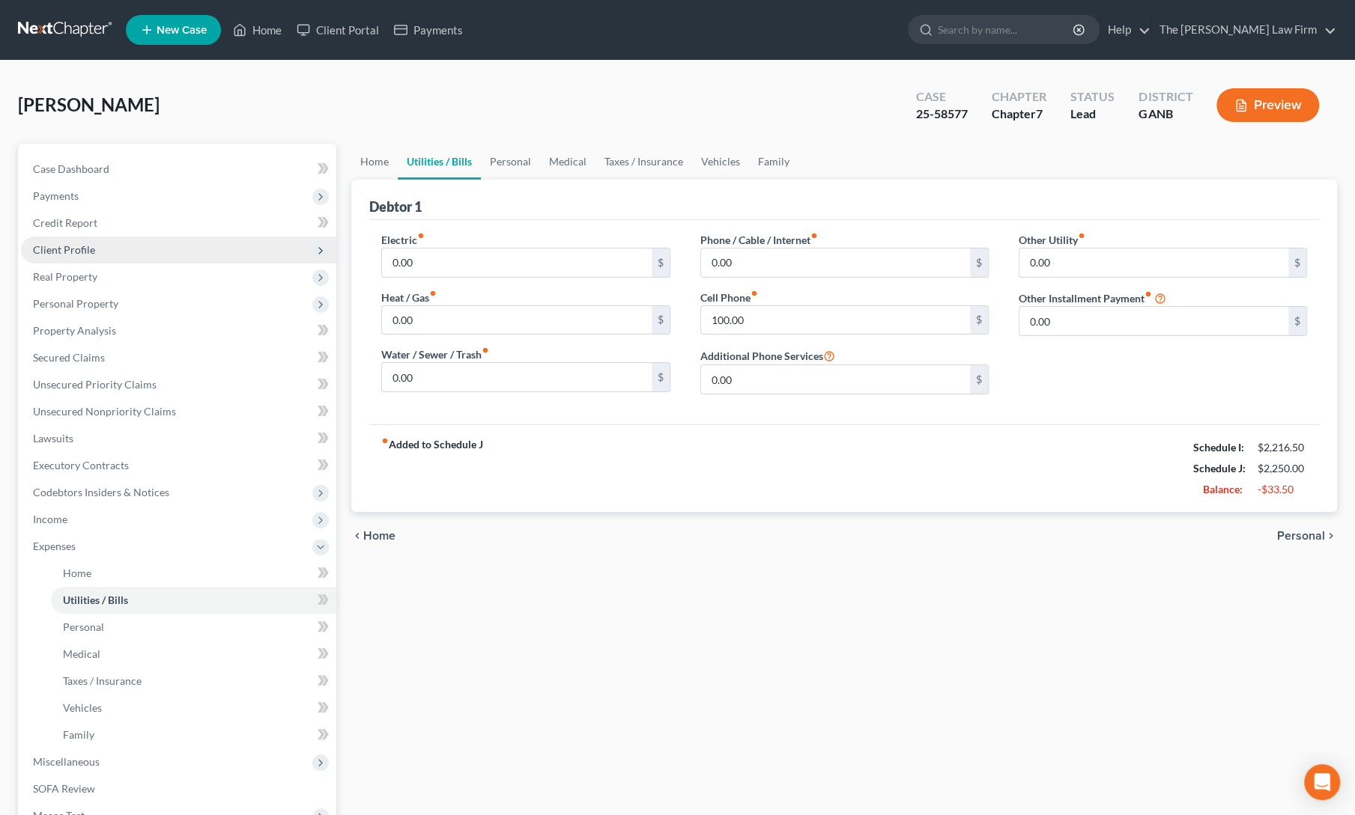
click at [85, 250] on span "Client Profile" at bounding box center [64, 249] width 62 height 13
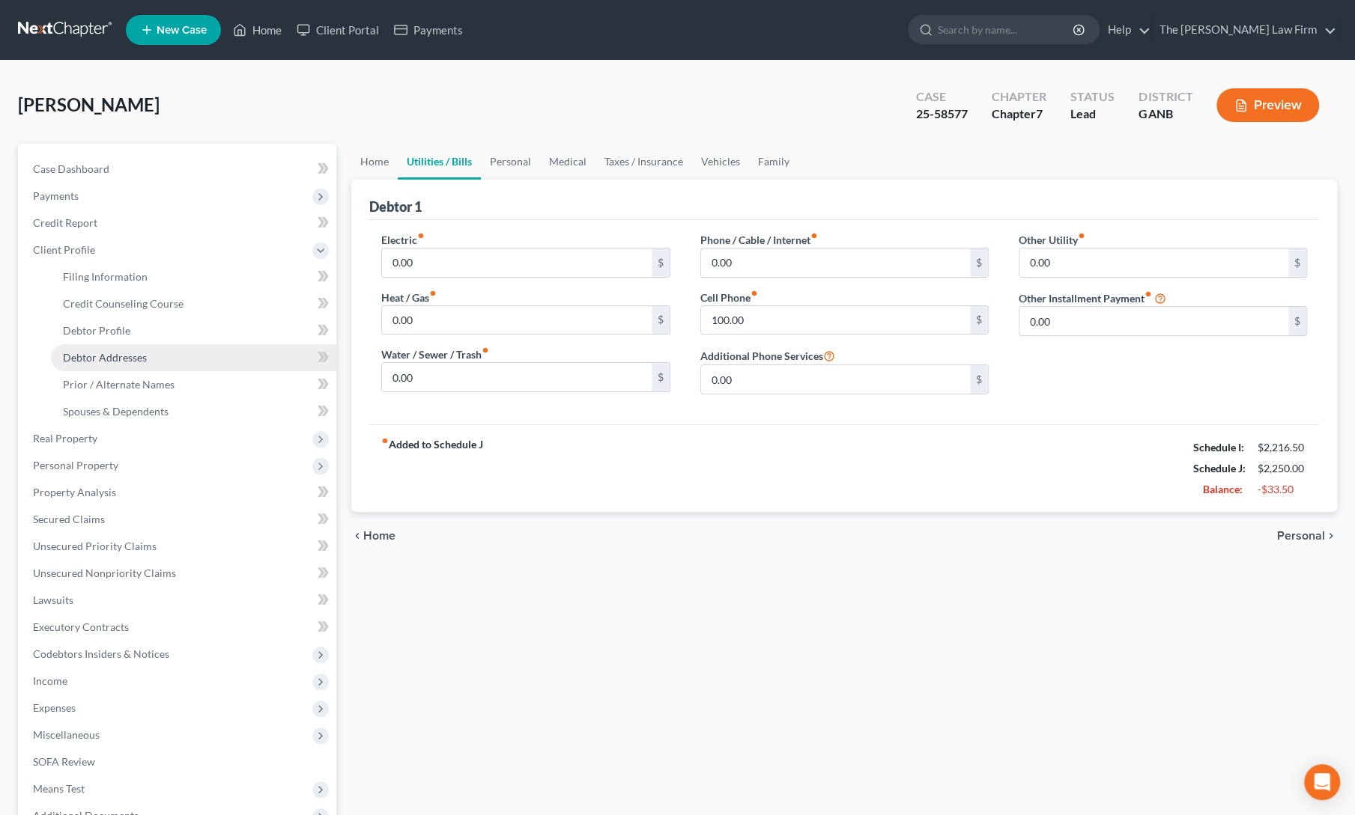
click at [100, 367] on link "Debtor Addresses" at bounding box center [193, 357] width 285 height 27
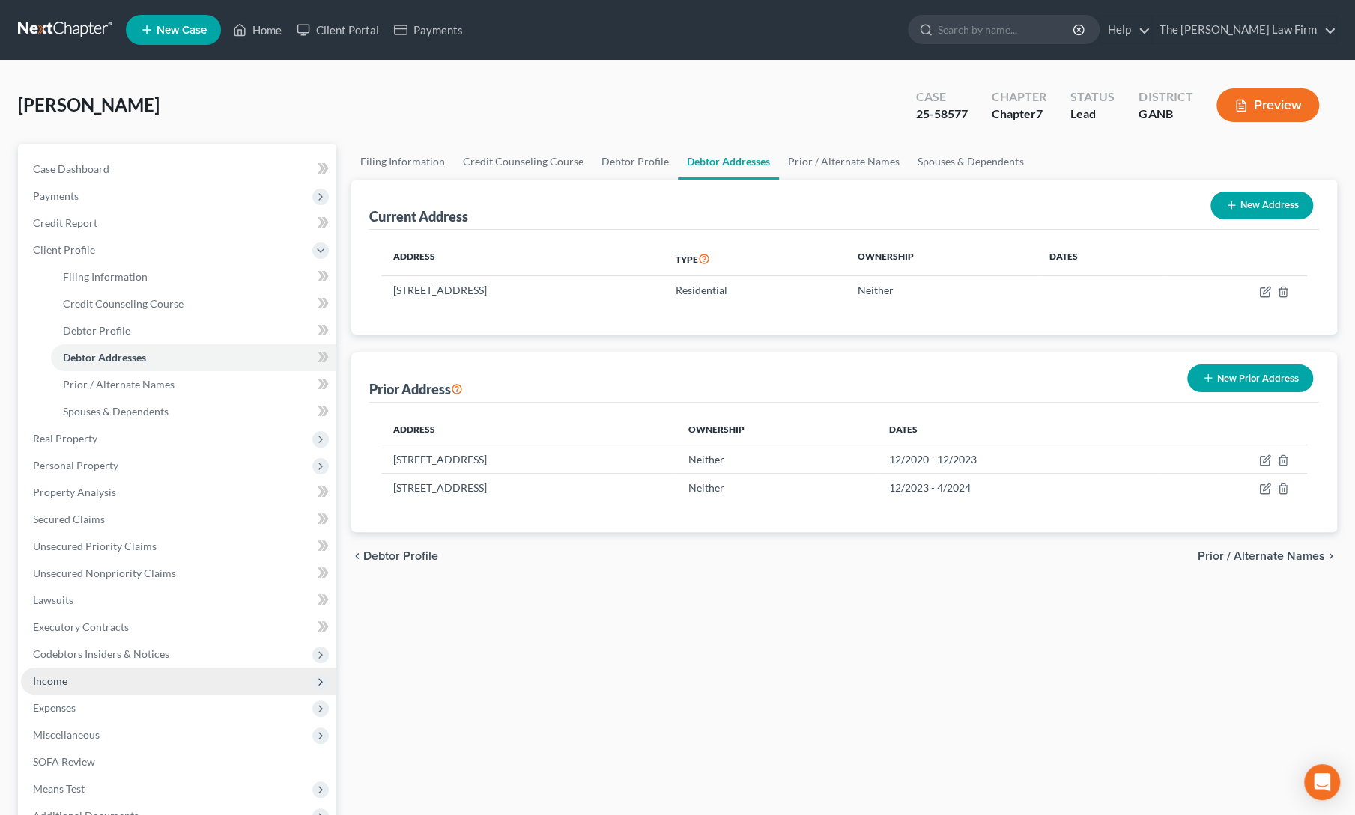
click at [67, 681] on span "Income" at bounding box center [178, 681] width 315 height 27
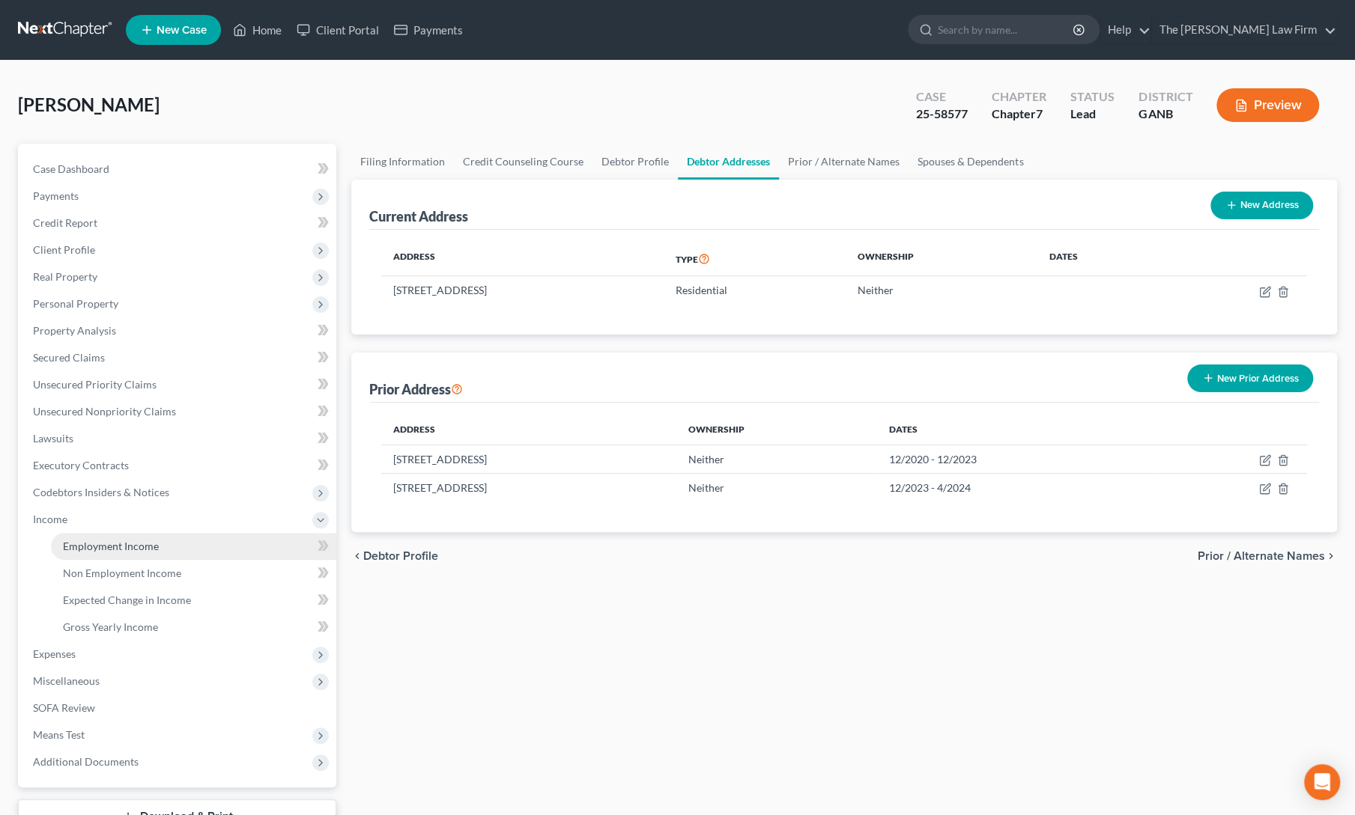
click at [123, 555] on link "Employment Income" at bounding box center [193, 546] width 285 height 27
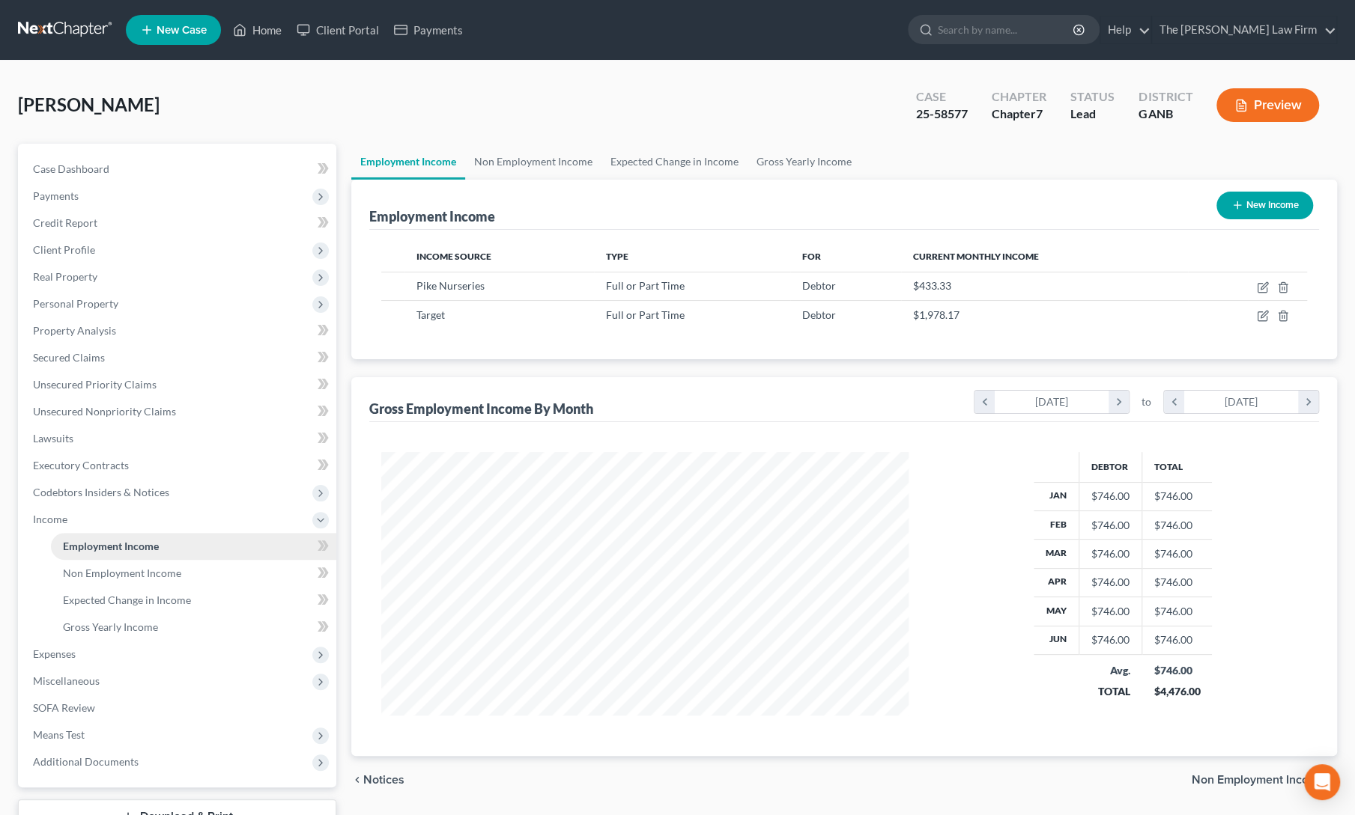
scroll to position [267, 557]
click at [57, 248] on span "Client Profile" at bounding box center [64, 249] width 62 height 13
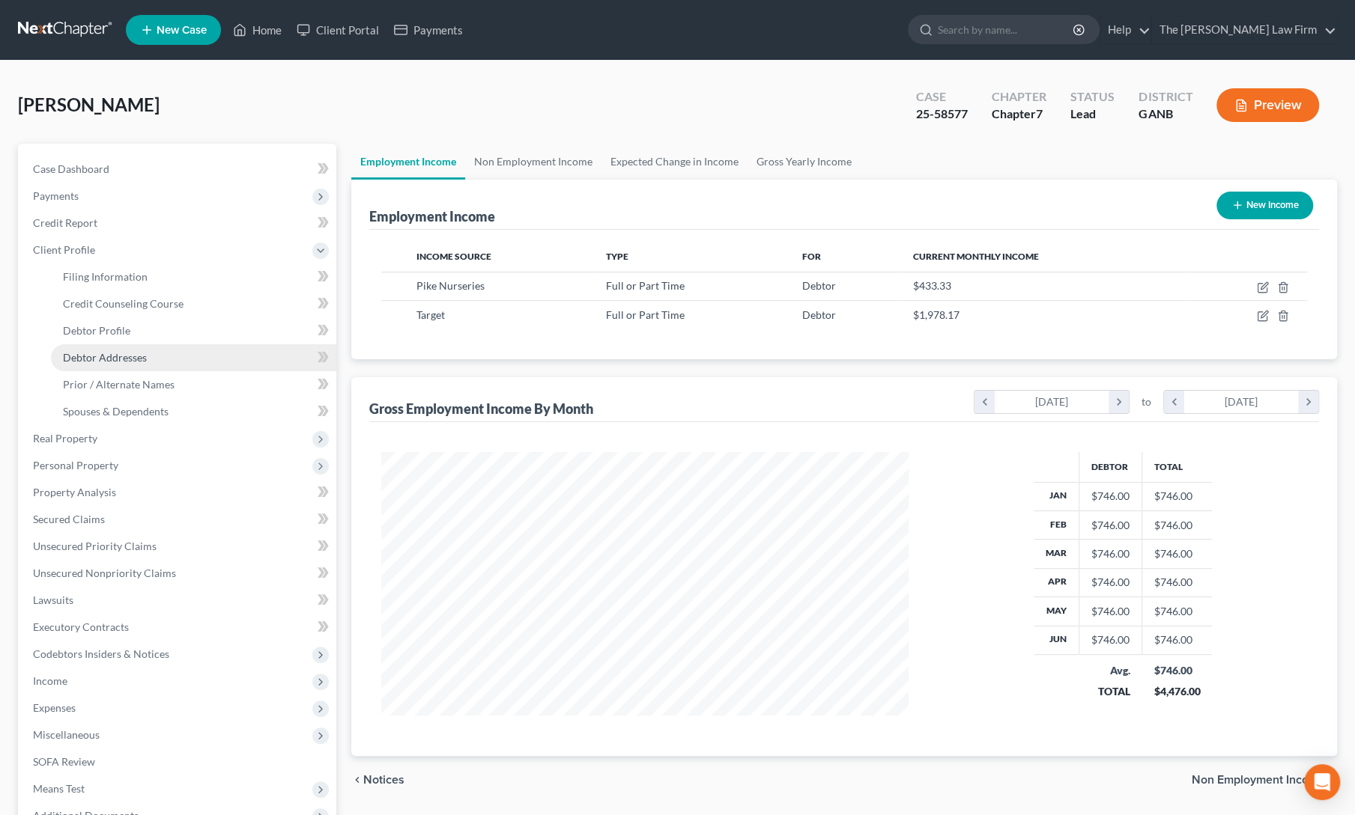
click at [81, 354] on span "Debtor Addresses" at bounding box center [105, 357] width 84 height 13
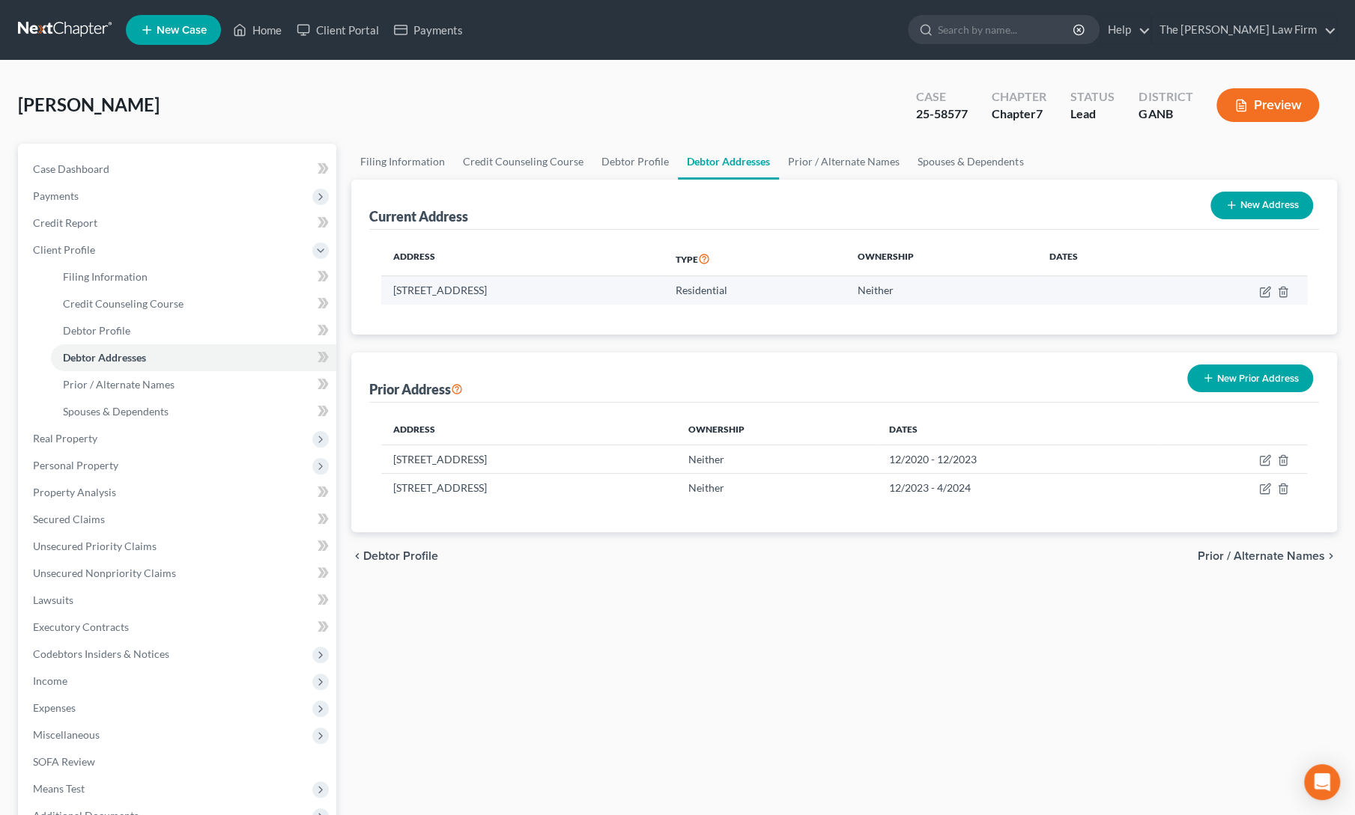
drag, startPoint x: 392, startPoint y: 287, endPoint x: 501, endPoint y: 288, distance: 108.6
click at [501, 288] on td "[STREET_ADDRESS]" at bounding box center [522, 290] width 282 height 28
copy td "3100 River Exchange D"
click at [481, 669] on div "Filing Information Credit Counseling Course Debtor Profile Debtor Addresses Pri…" at bounding box center [844, 536] width 1000 height 784
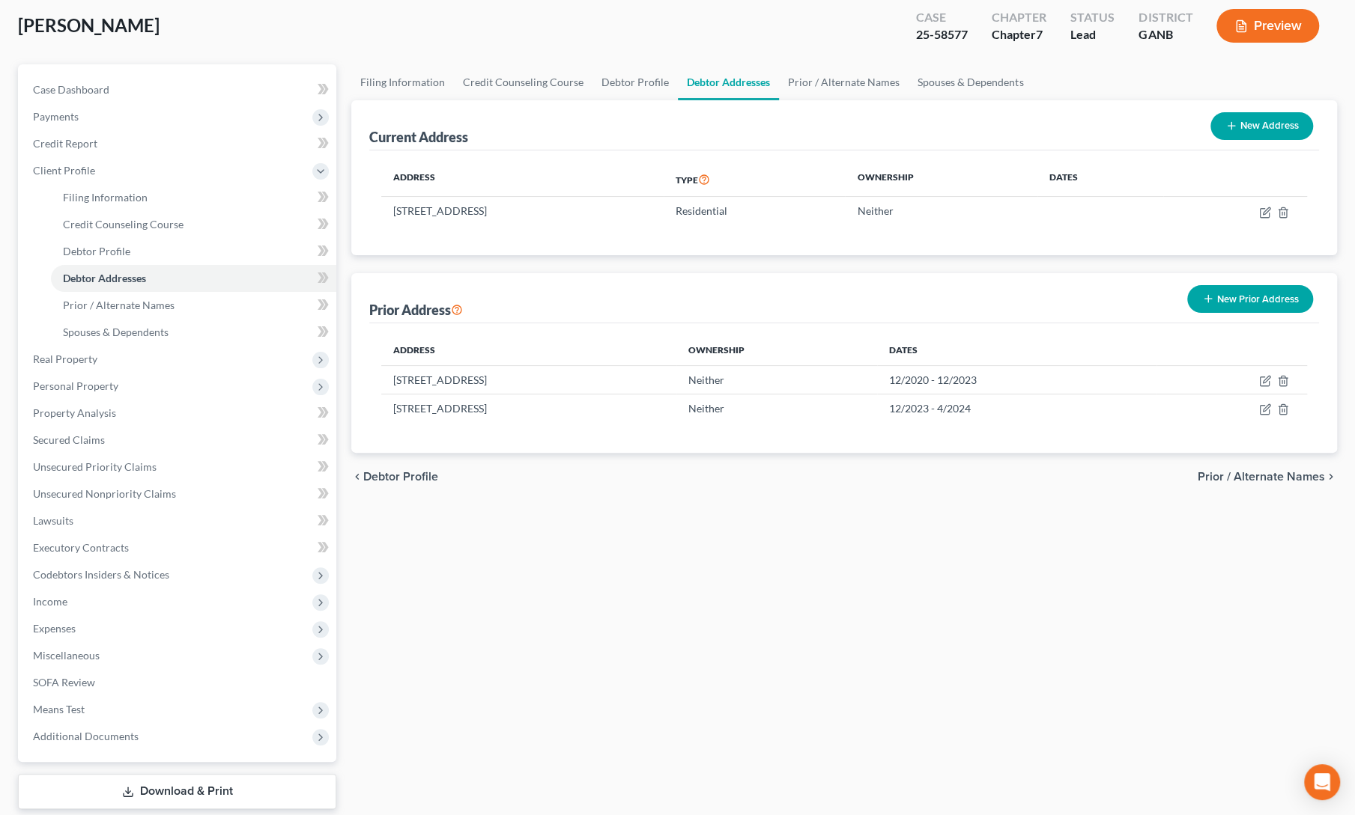
scroll to position [82, 0]
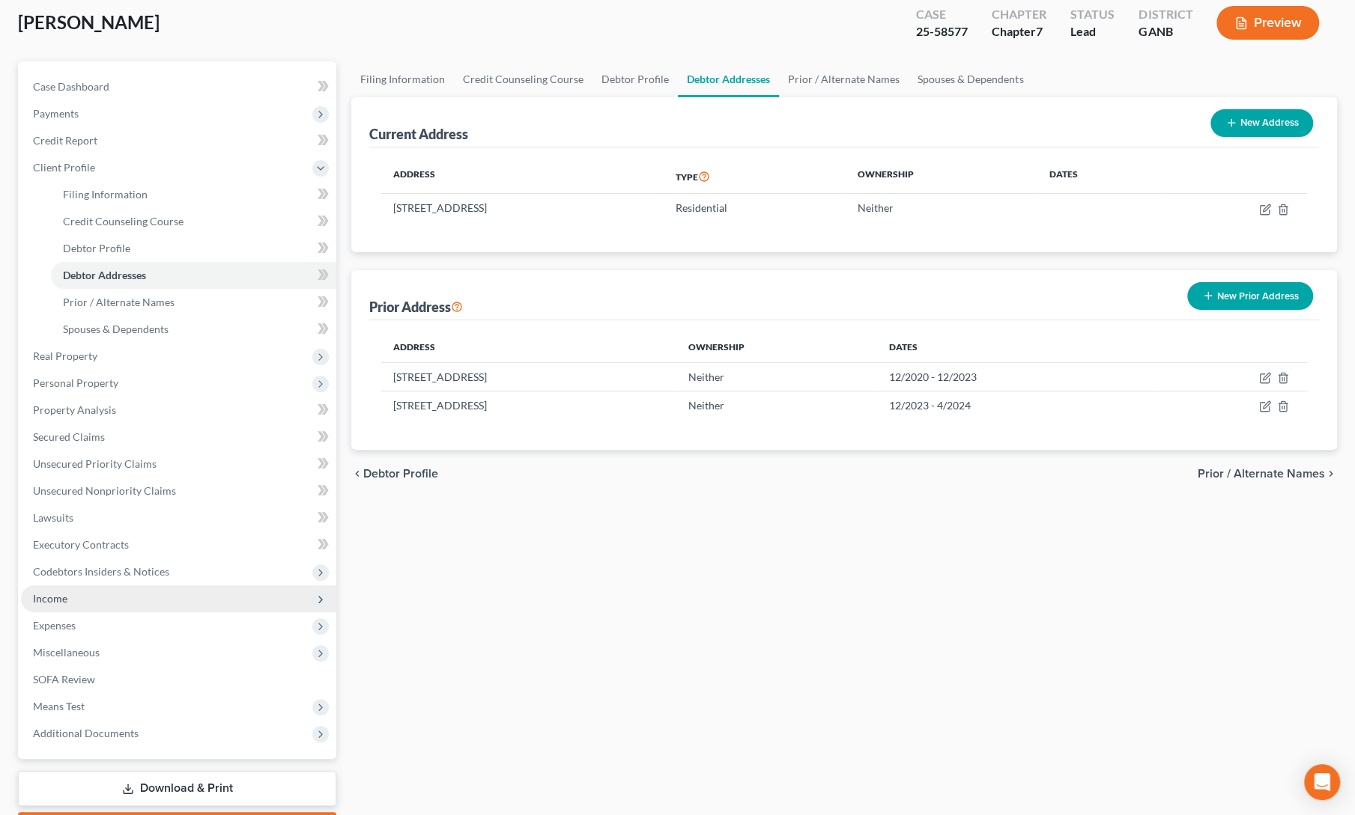
click at [51, 592] on span "Income" at bounding box center [50, 598] width 34 height 13
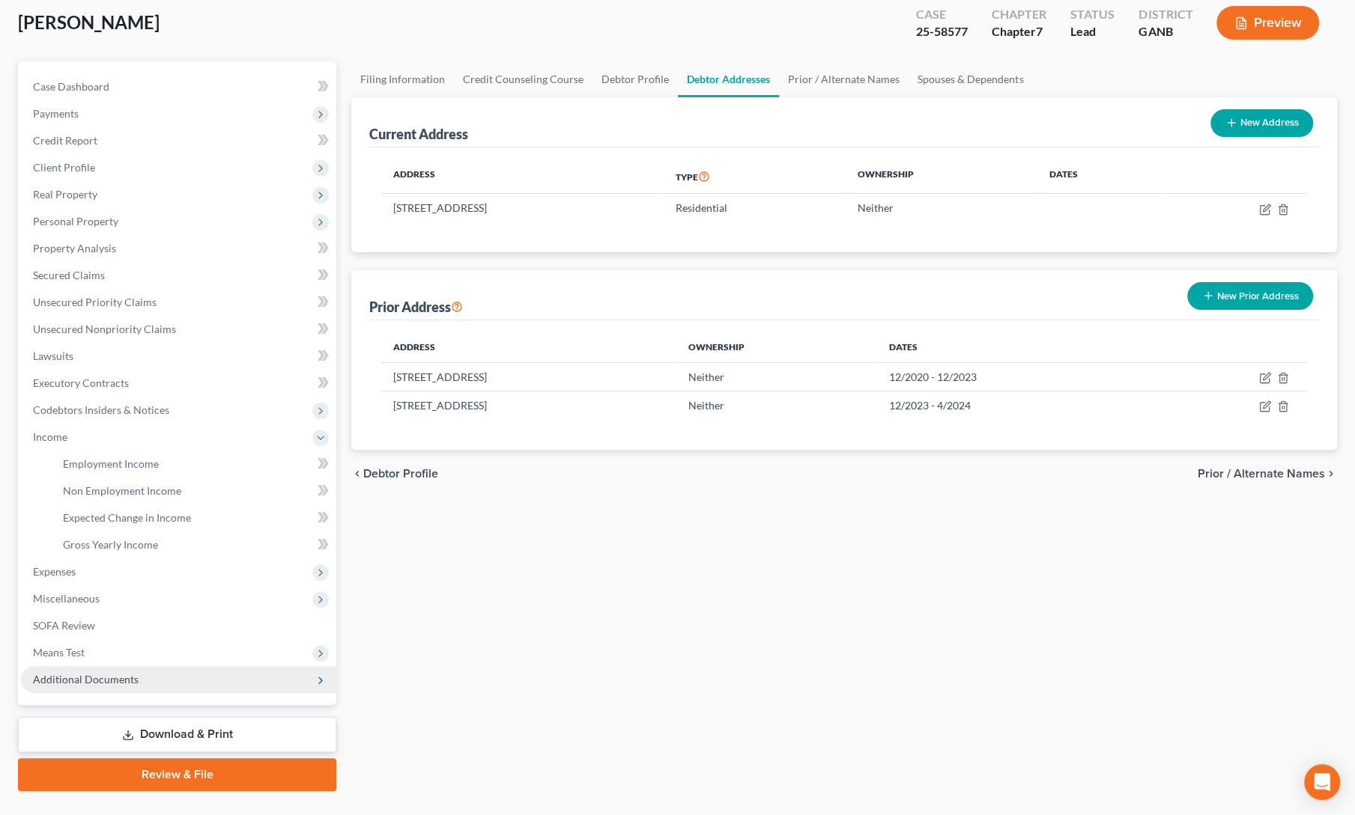
click at [61, 679] on span "Additional Documents" at bounding box center [86, 679] width 106 height 13
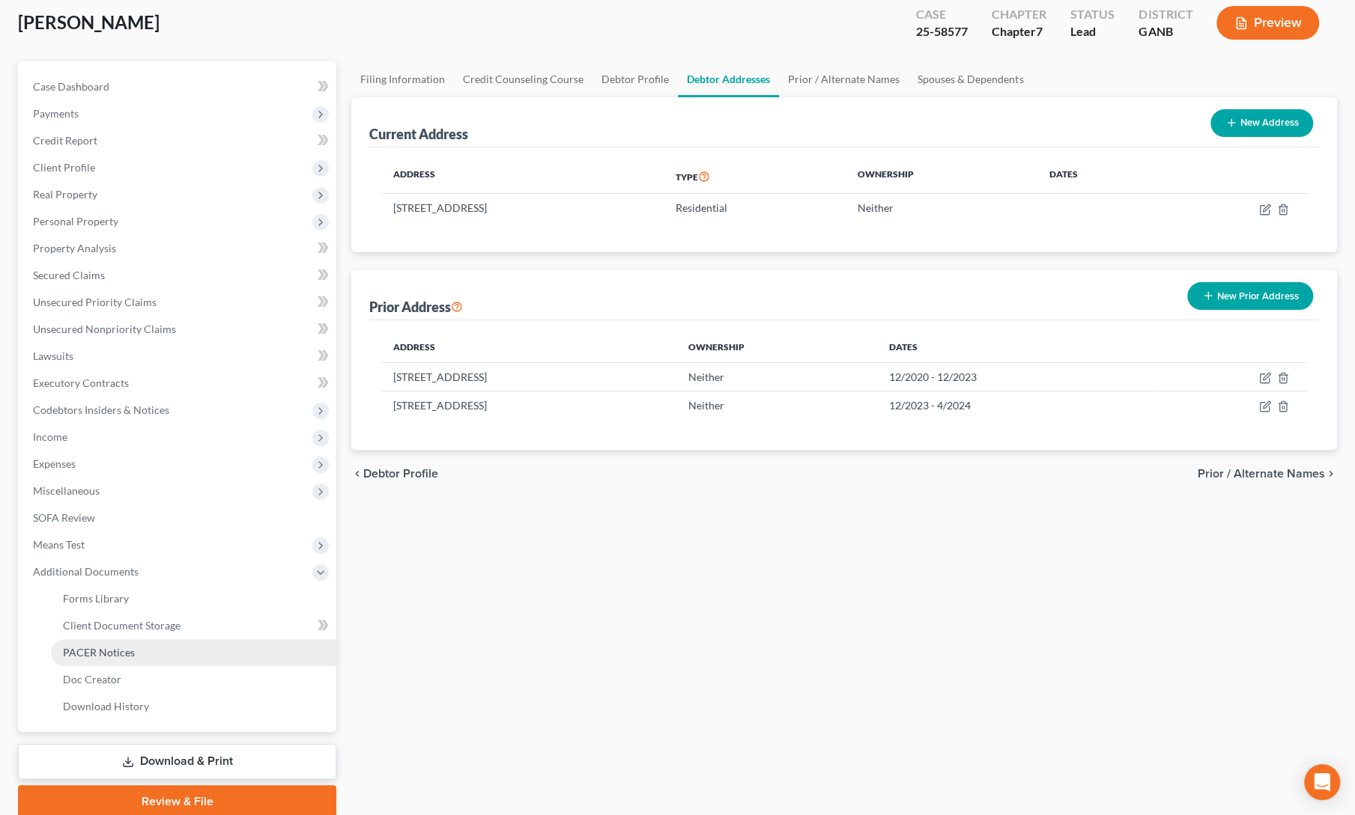
click at [112, 648] on span "PACER Notices" at bounding box center [99, 652] width 72 height 13
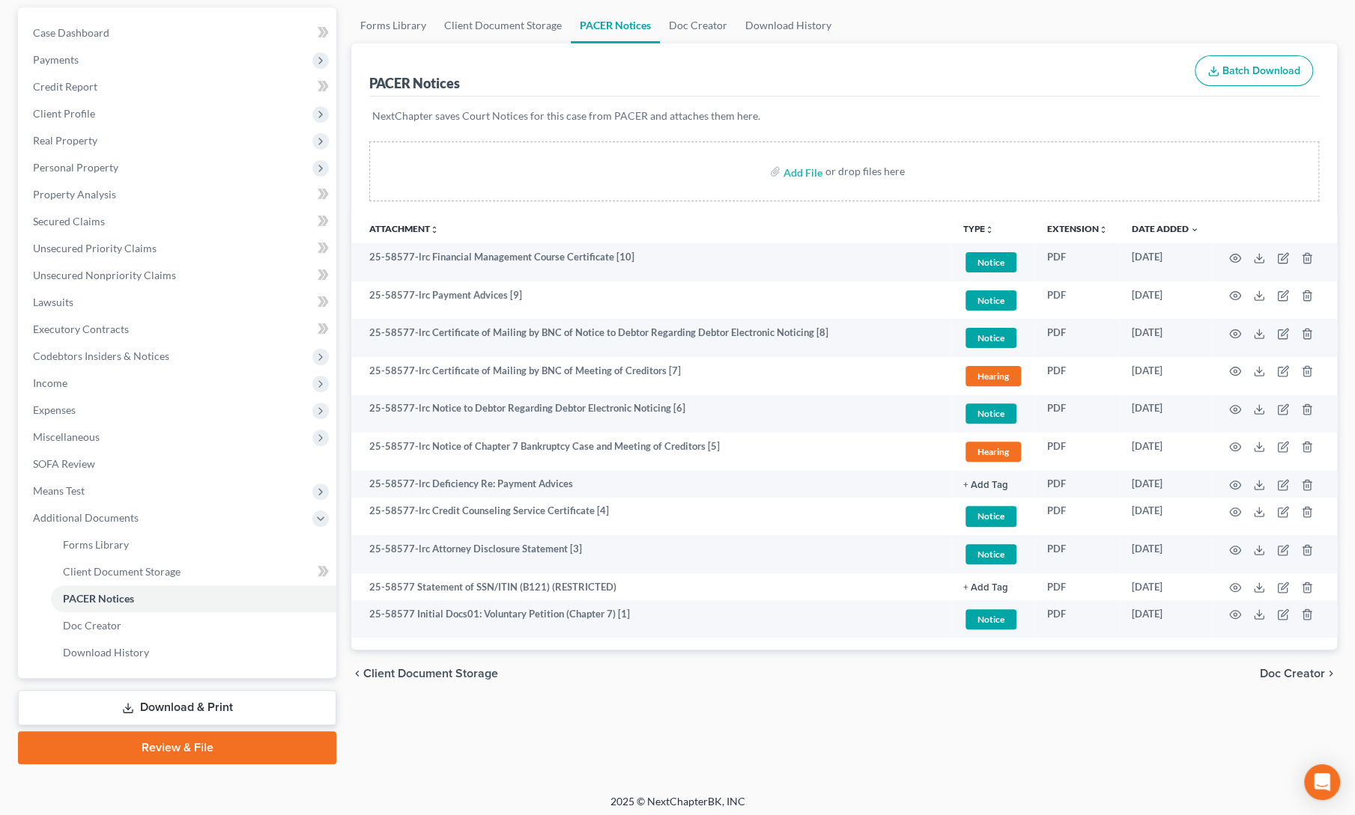
scroll to position [140, 0]
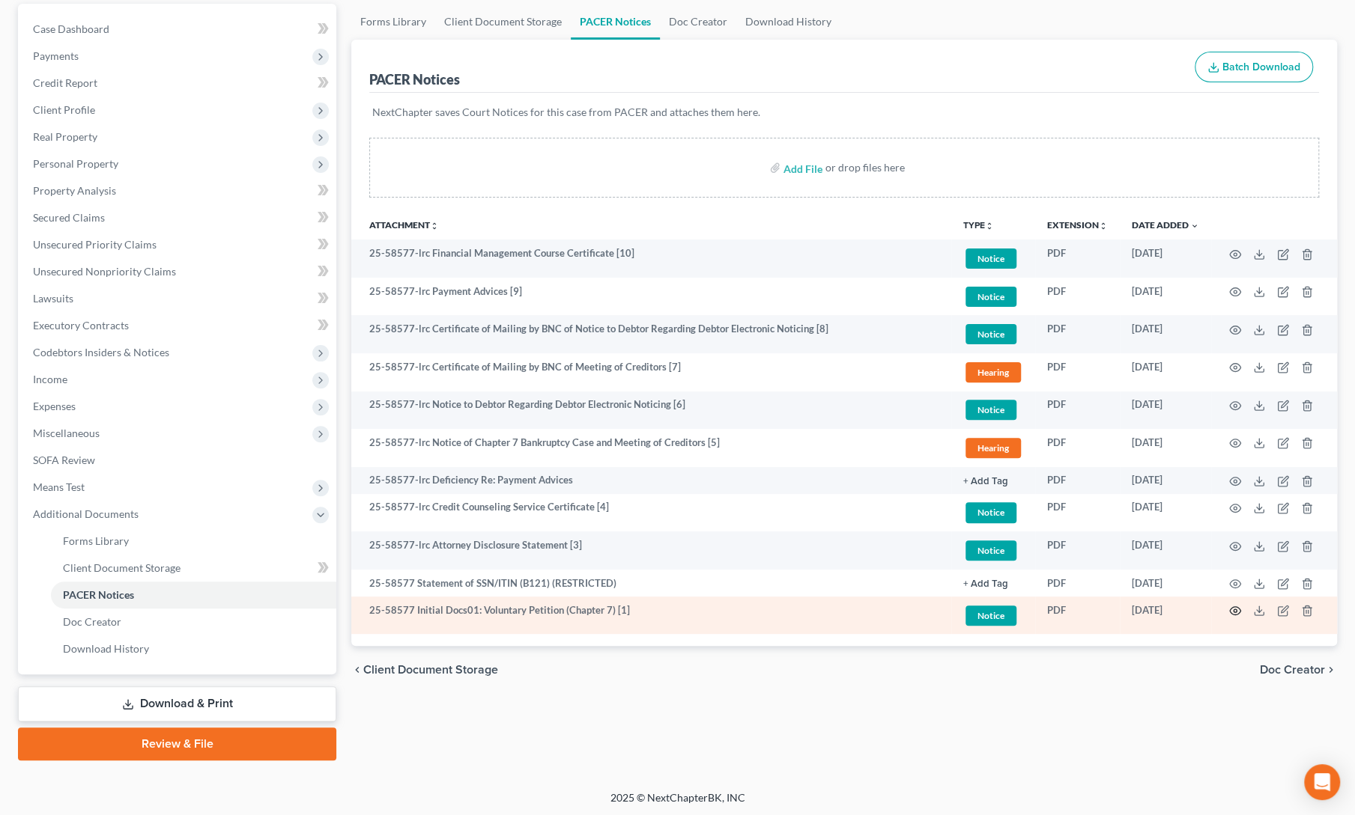
click at [1233, 610] on circle "button" at bounding box center [1234, 611] width 3 height 3
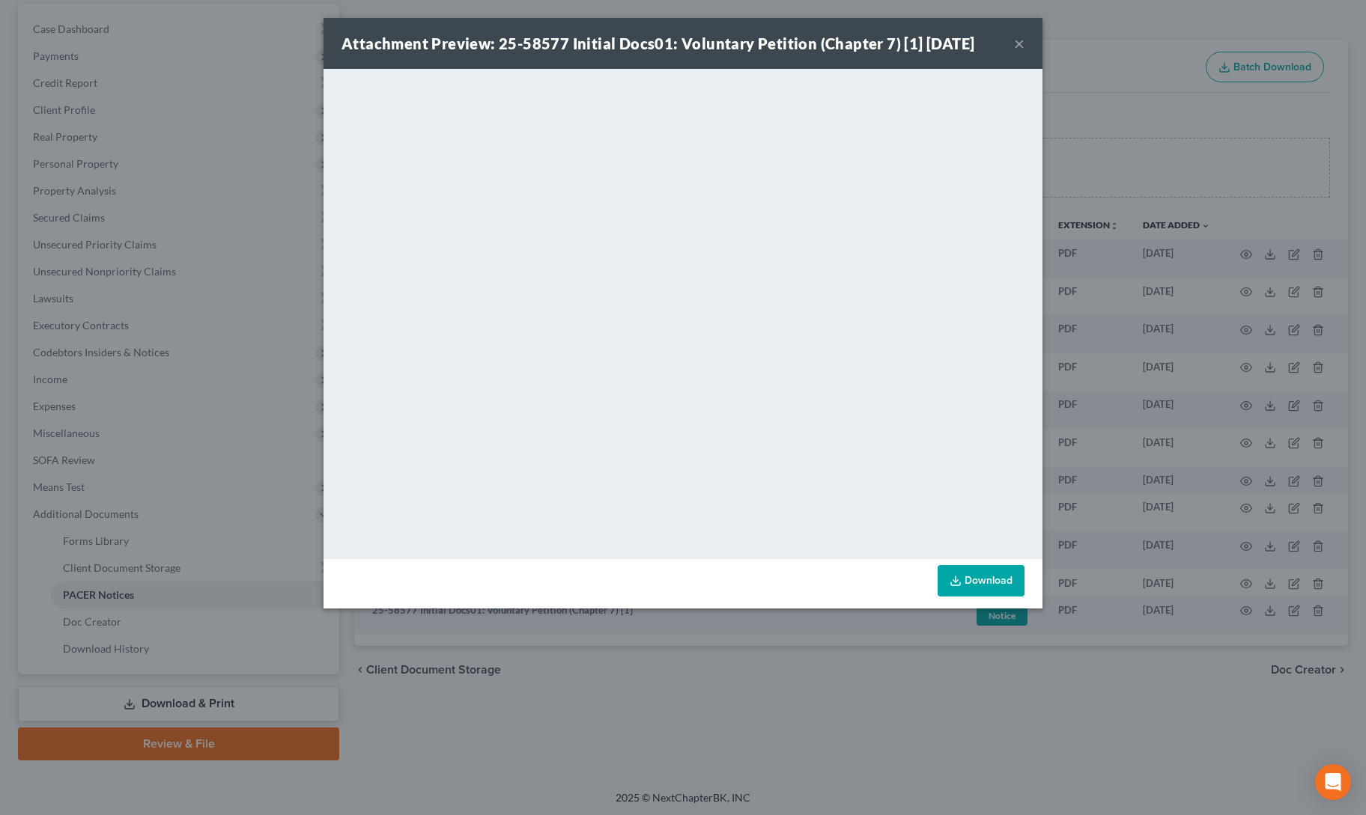
click at [1019, 39] on button "×" at bounding box center [1019, 43] width 10 height 18
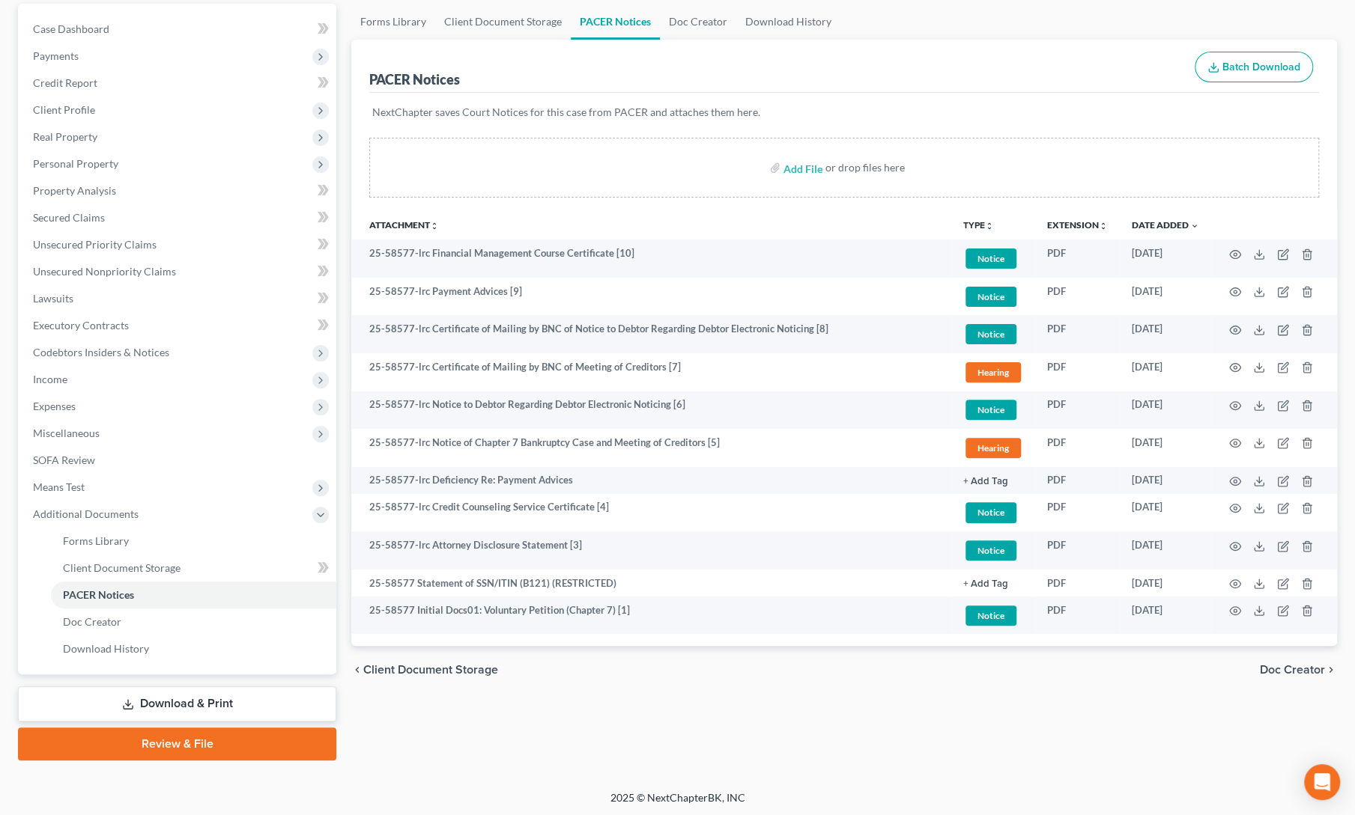
click at [341, 89] on div "Case Dashboard Payments Invoices Payments Payments Credit Report Client Profile" at bounding box center [176, 382] width 333 height 757
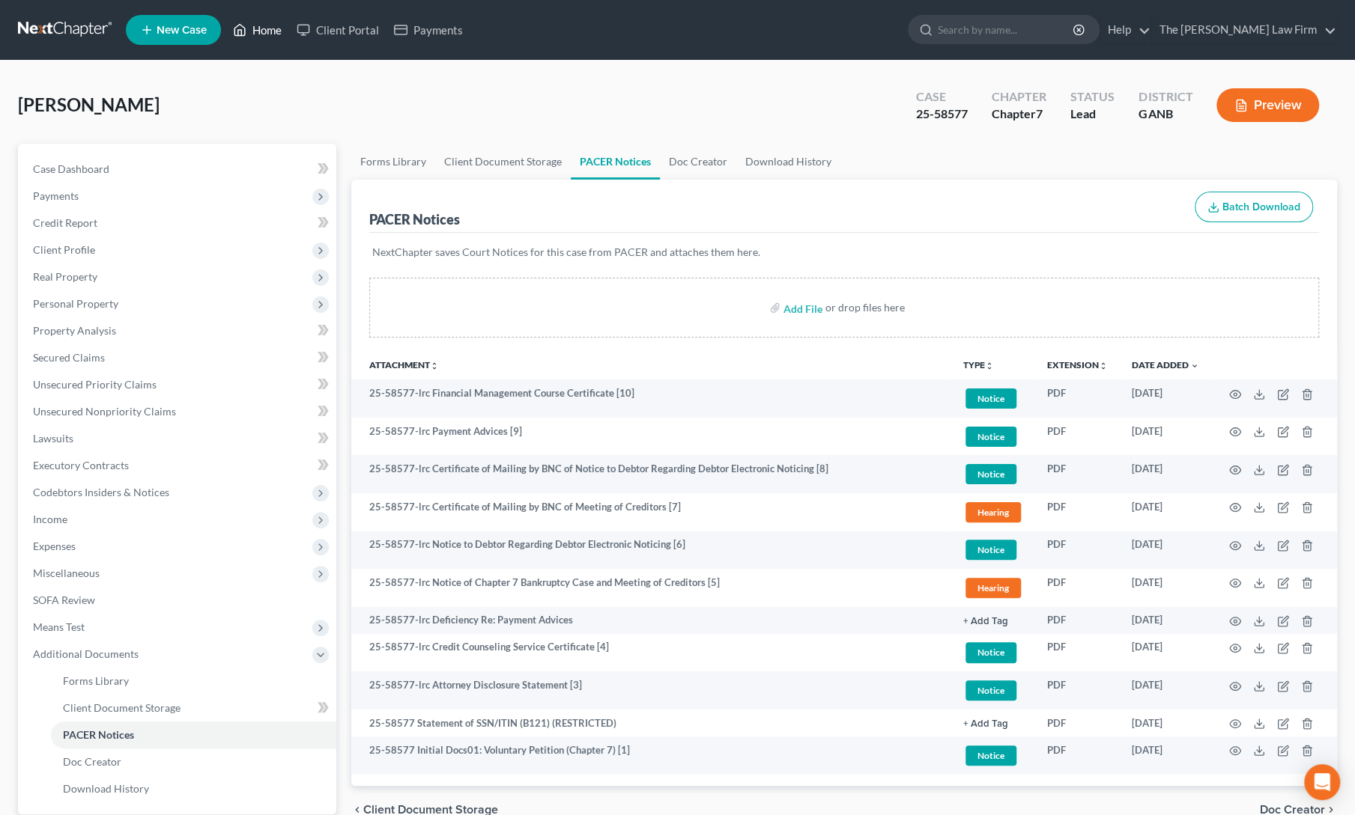
click at [262, 41] on link "Home" at bounding box center [257, 29] width 64 height 27
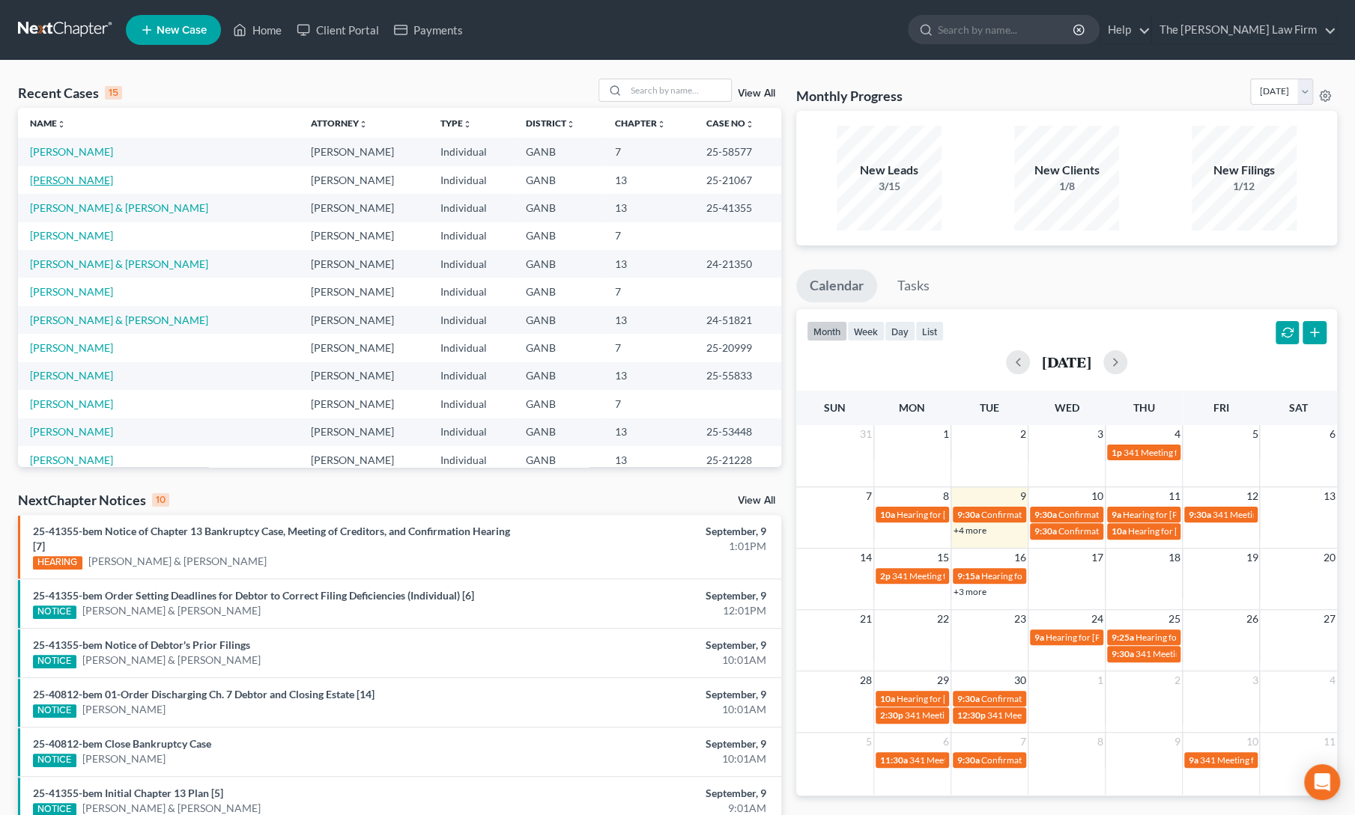
click at [48, 181] on link "[PERSON_NAME]" at bounding box center [71, 180] width 83 height 13
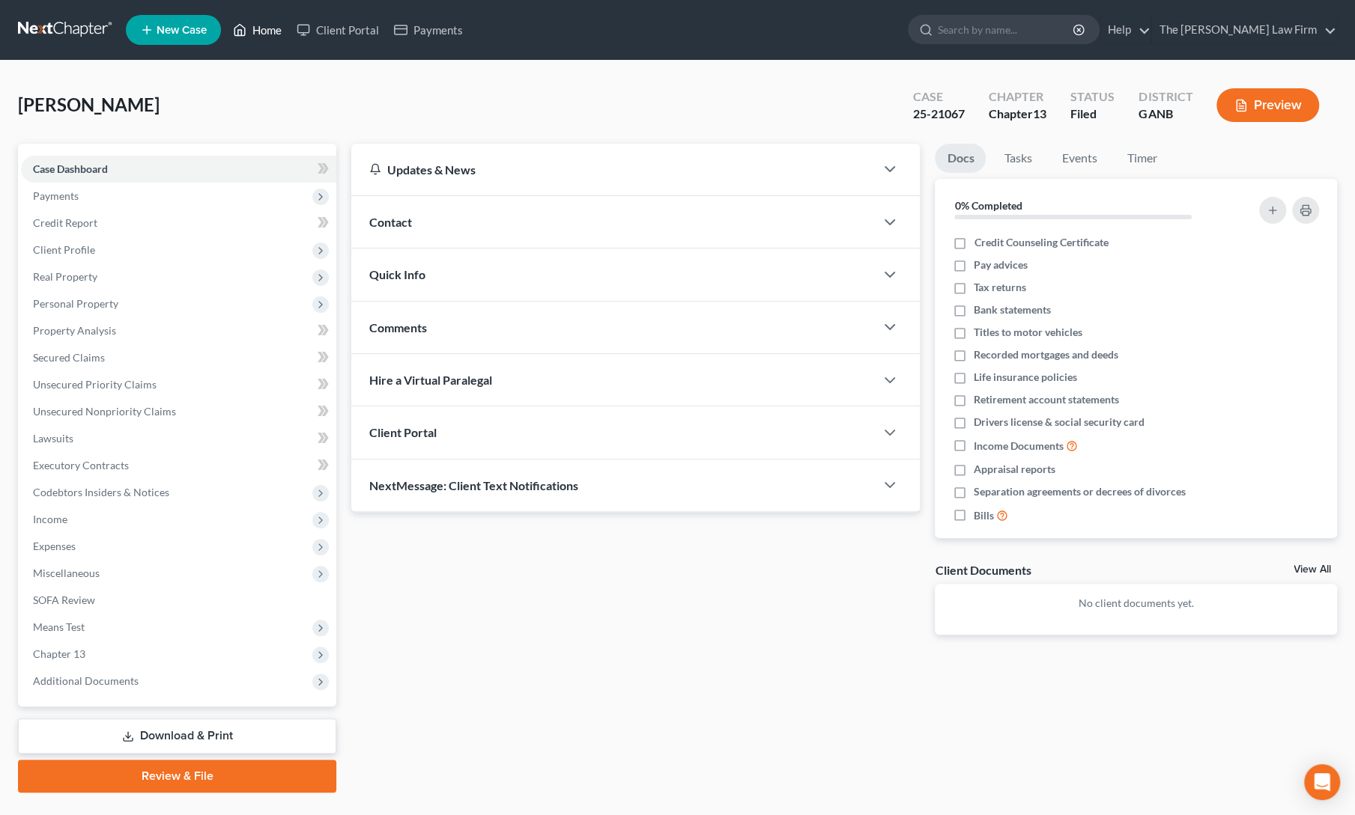
click at [256, 34] on link "Home" at bounding box center [257, 29] width 64 height 27
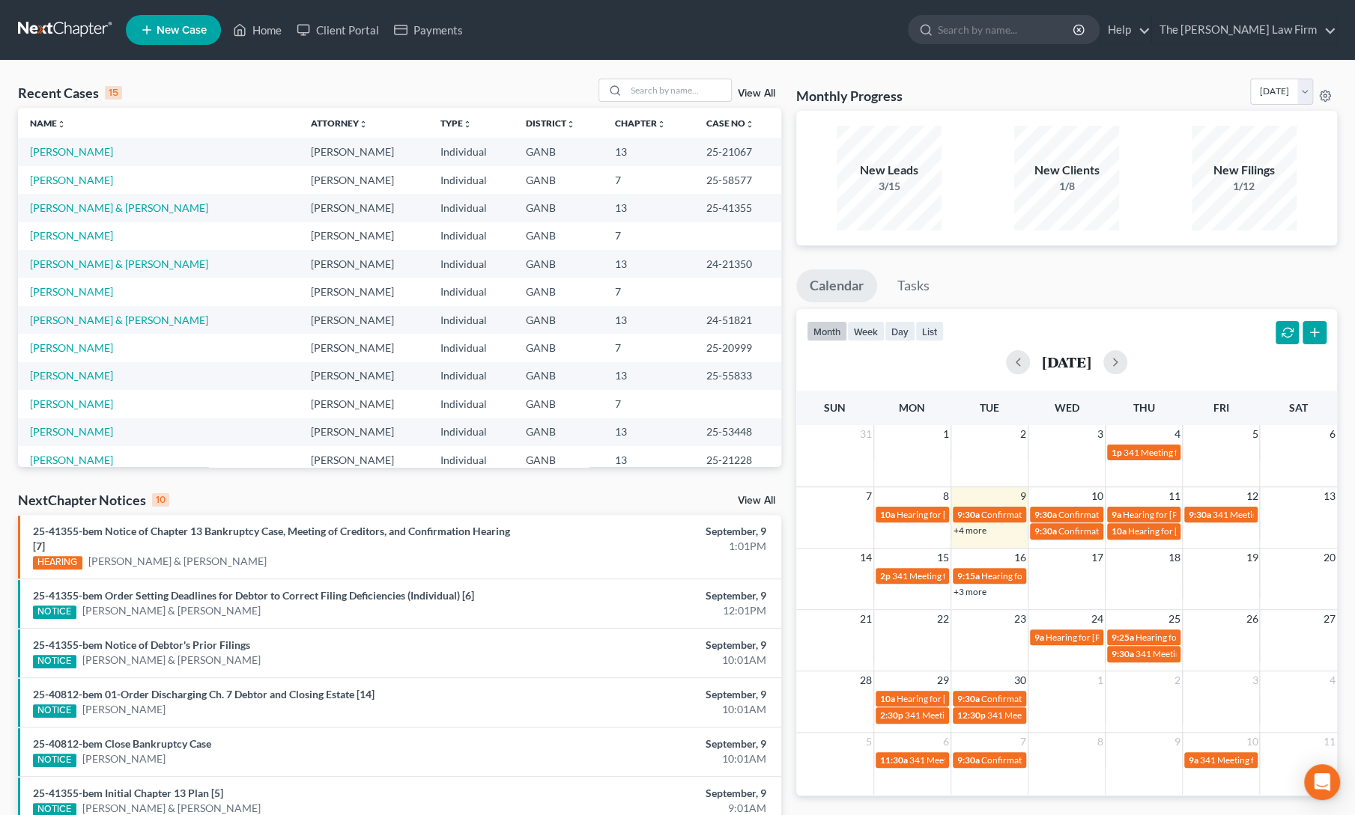
click at [293, 72] on div "Recent Cases 15 View All Name unfold_more expand_more expand_less Attorney unfo…" at bounding box center [677, 563] width 1355 height 1005
